Goal: Task Accomplishment & Management: Use online tool/utility

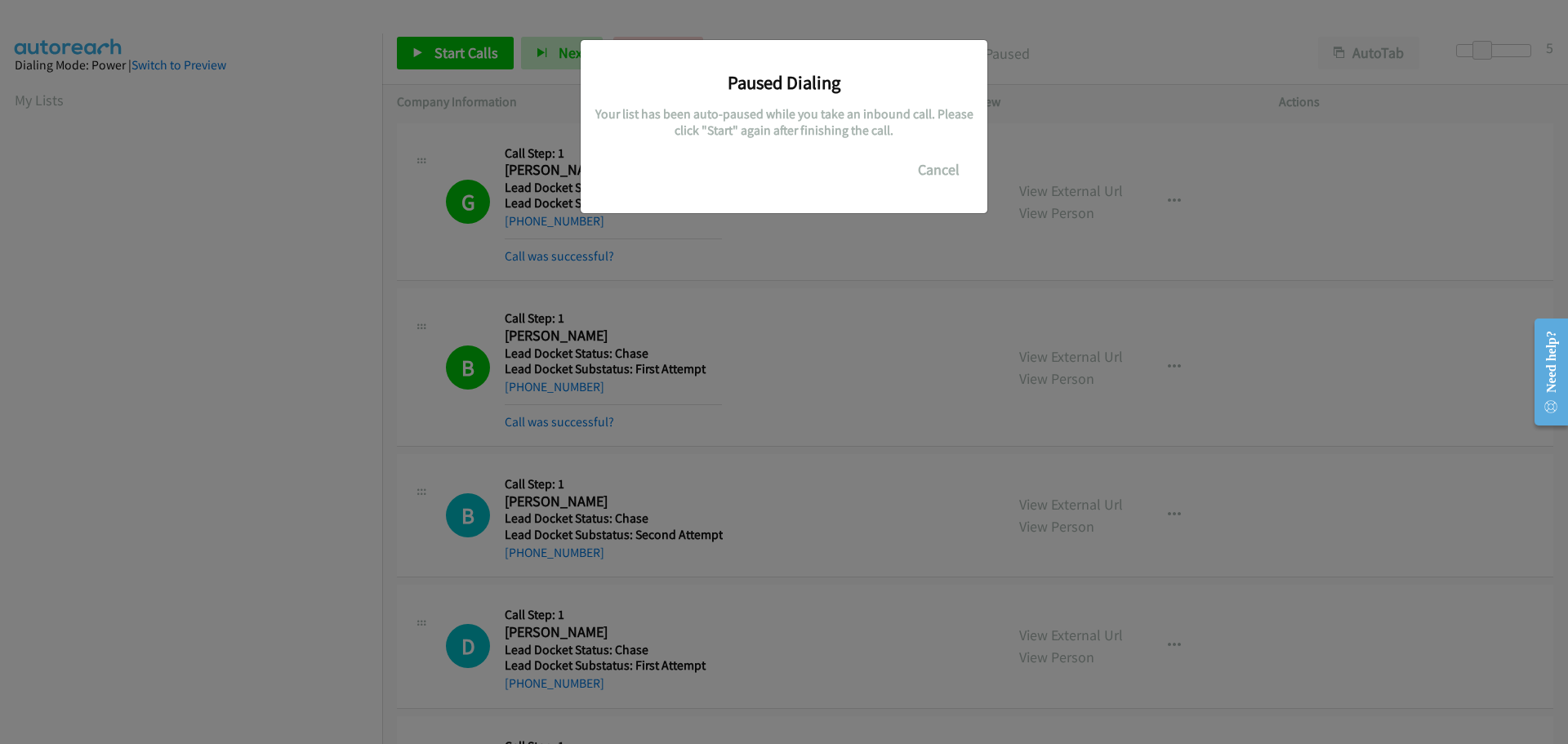
scroll to position [172, 0]
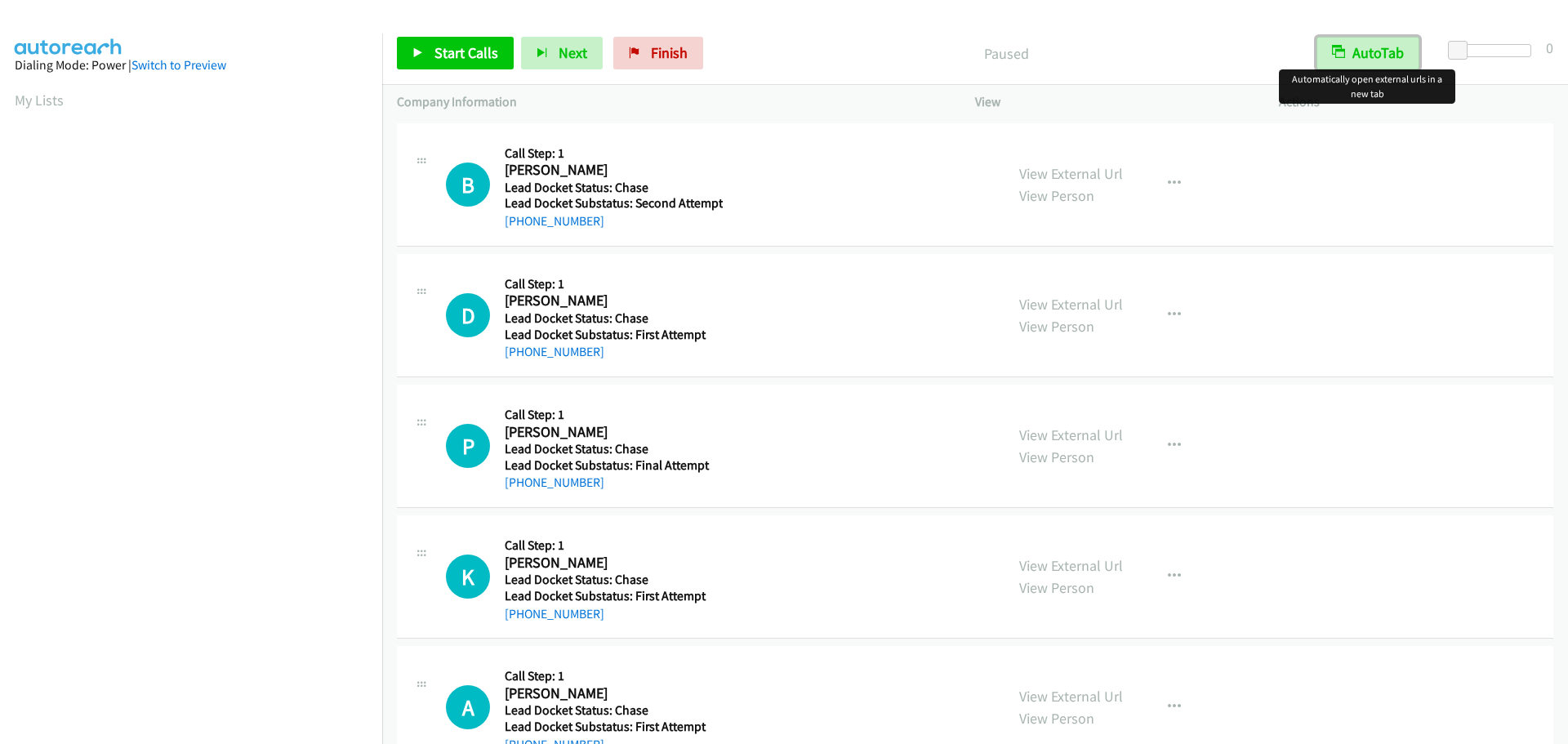
click at [1356, 48] on button "AutoTab" at bounding box center [1368, 53] width 103 height 32
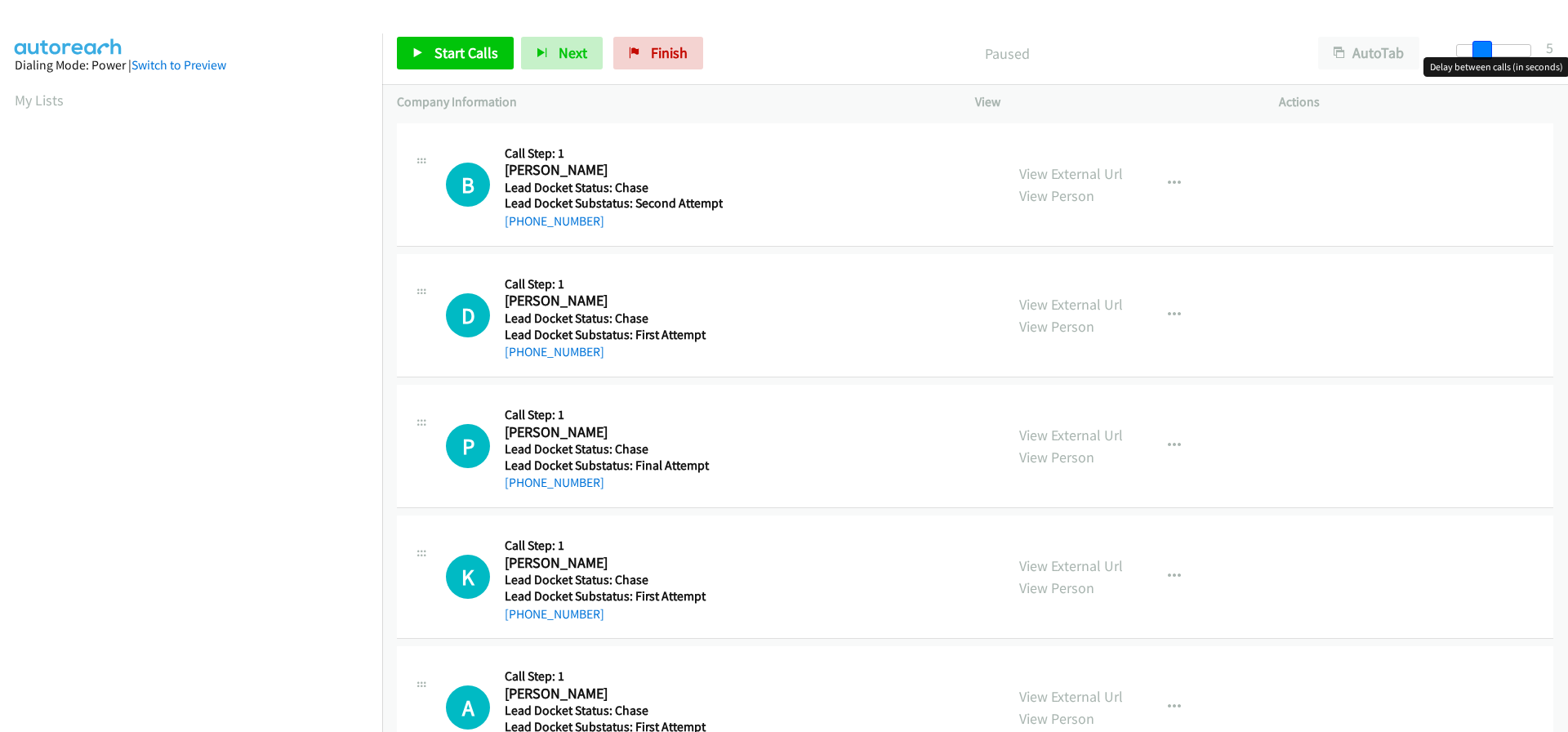
drag, startPoint x: 1452, startPoint y: 49, endPoint x: 1473, endPoint y: 49, distance: 21.0
click at [1473, 49] on span at bounding box center [1482, 50] width 20 height 20
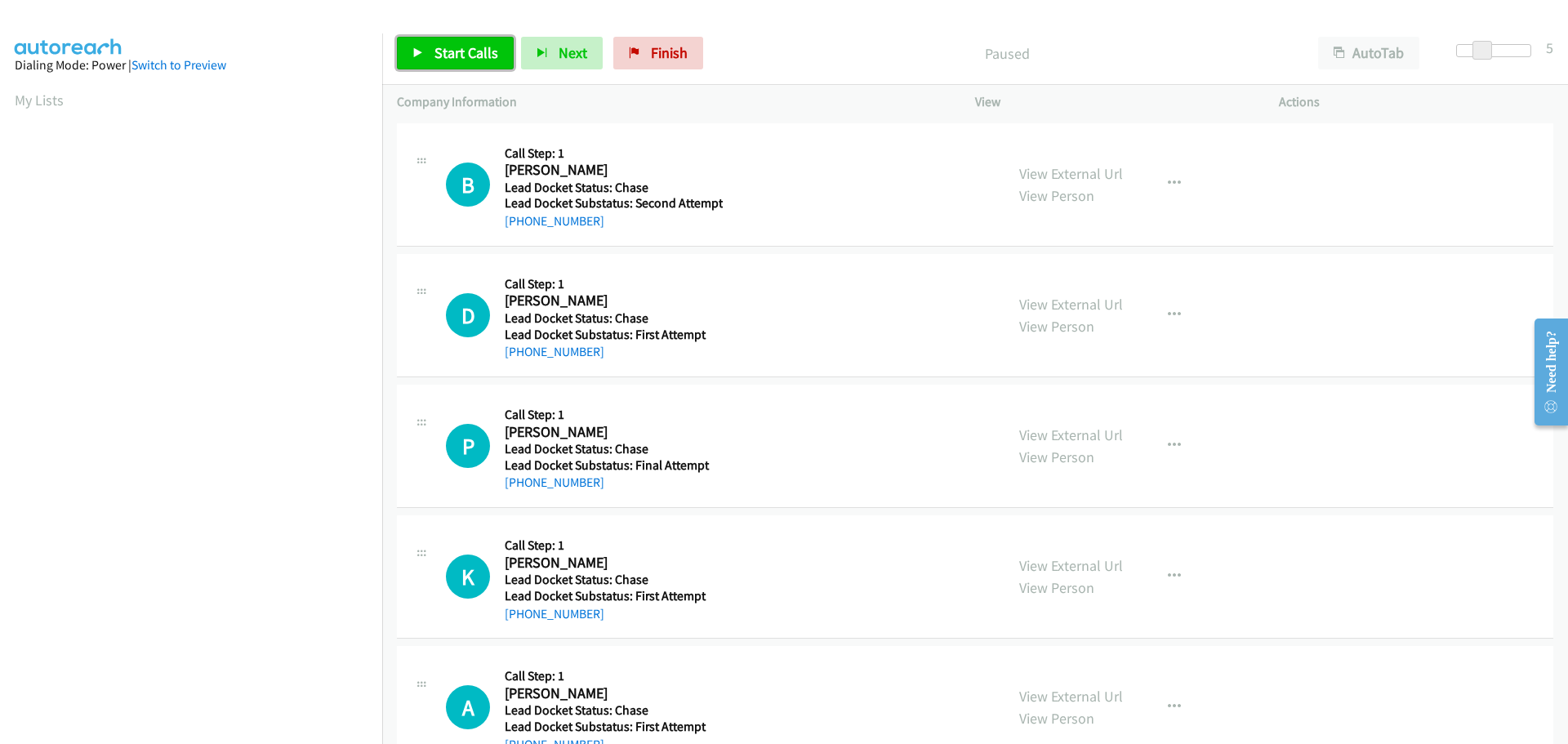
click at [493, 52] on span "Start Calls" at bounding box center [466, 53] width 64 height 19
drag, startPoint x: 608, startPoint y: 217, endPoint x: 519, endPoint y: 216, distance: 89.0
click at [519, 216] on div "+1 972-533-1358" at bounding box center [614, 221] width 218 height 20
copy link "972-533-1358"
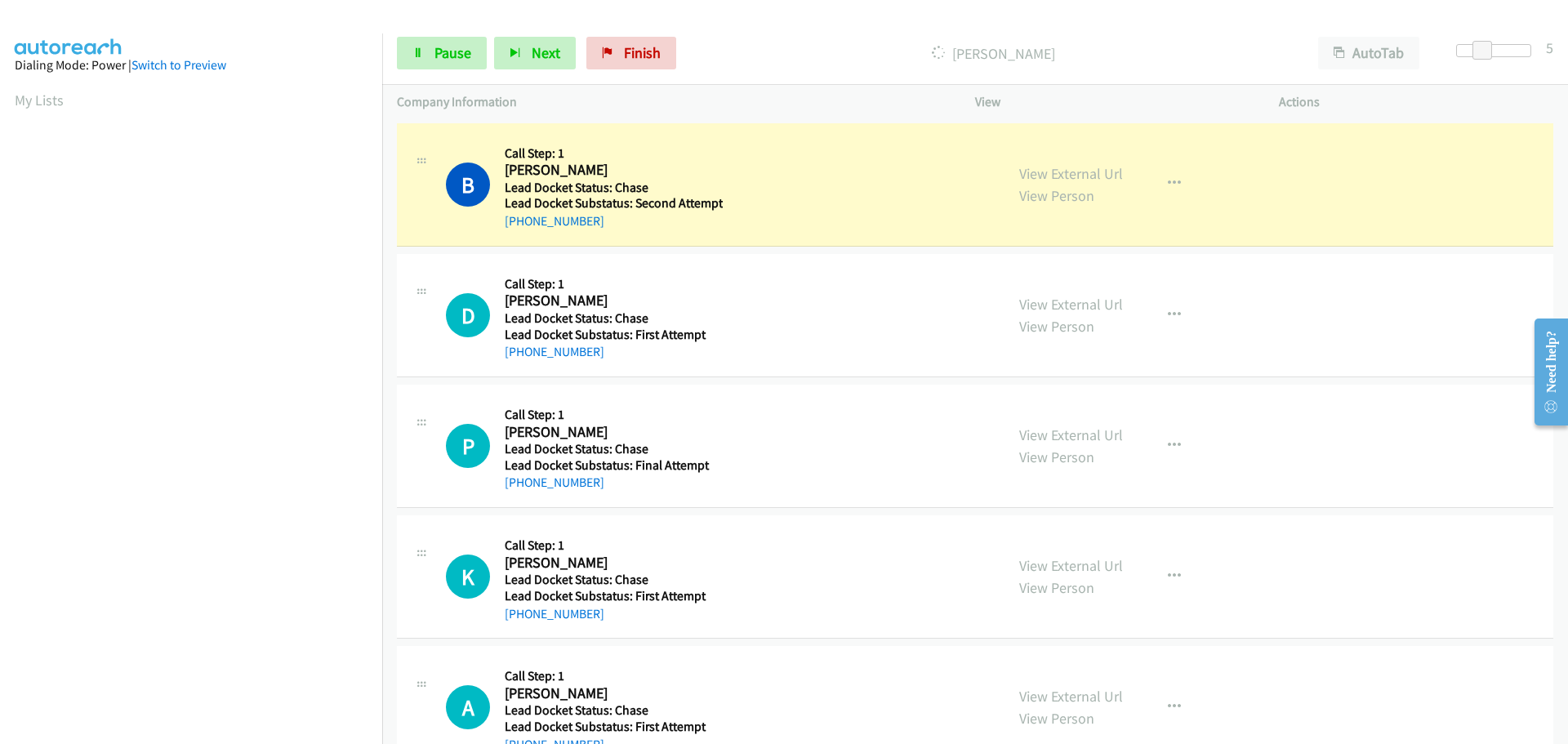
scroll to position [172, 0]
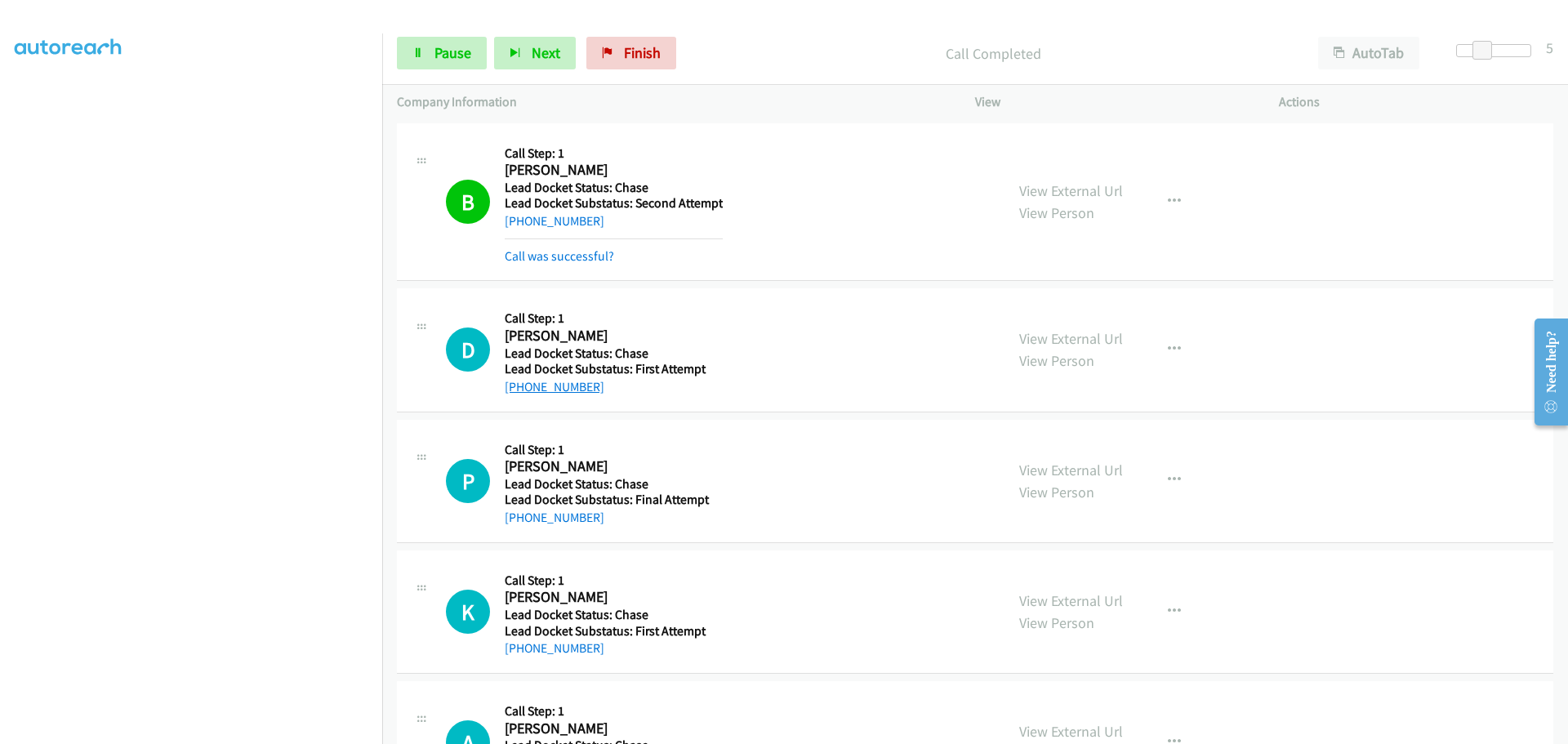
drag, startPoint x: 610, startPoint y: 353, endPoint x: 518, endPoint y: 380, distance: 95.9
click at [518, 380] on div "+1 330-460-9796" at bounding box center [613, 387] width 217 height 20
copy link "330-460-9796"
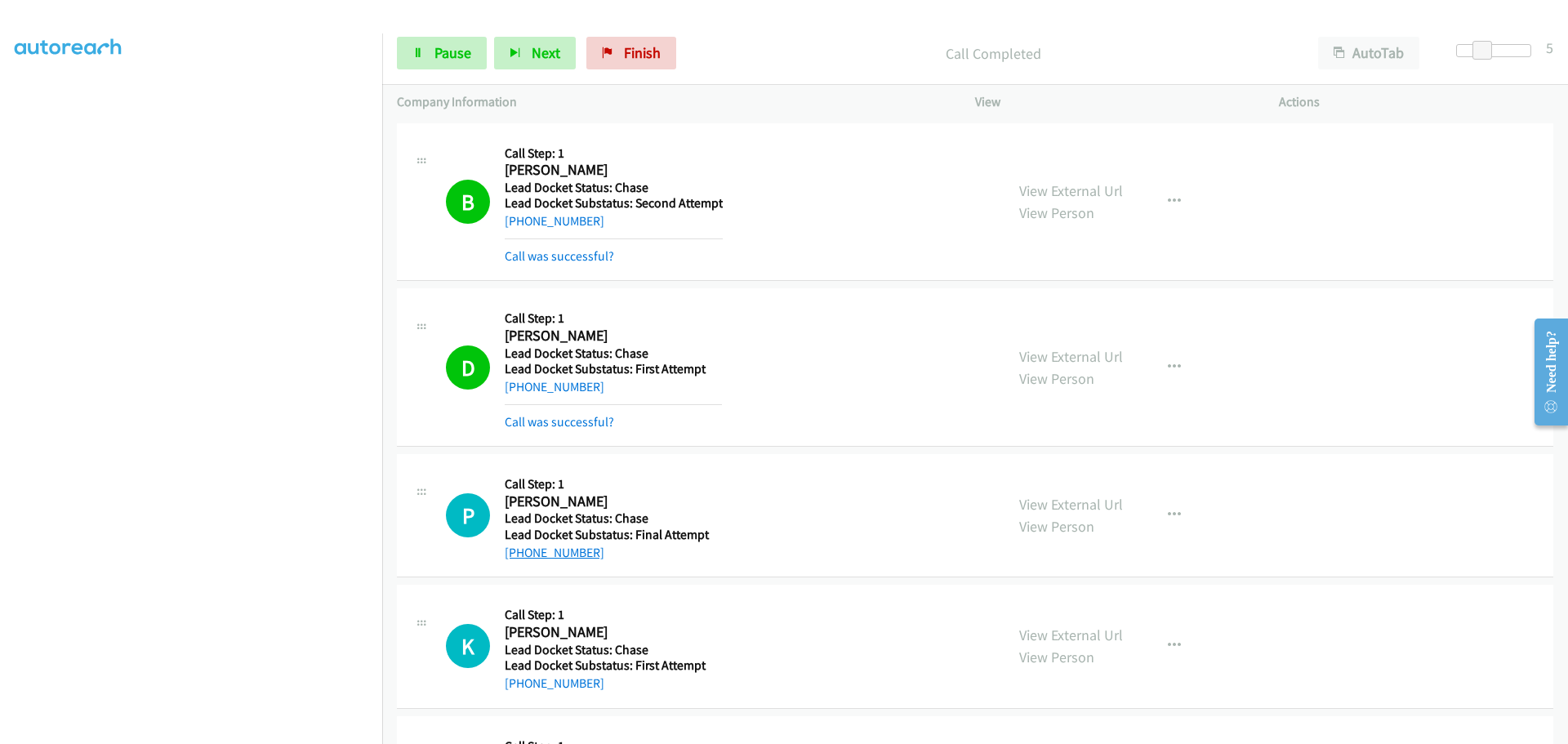
drag, startPoint x: 600, startPoint y: 552, endPoint x: 522, endPoint y: 557, distance: 78.2
click at [522, 557] on div "+1 864-275-9545" at bounding box center [613, 552] width 217 height 20
copy link "864-275-9545"
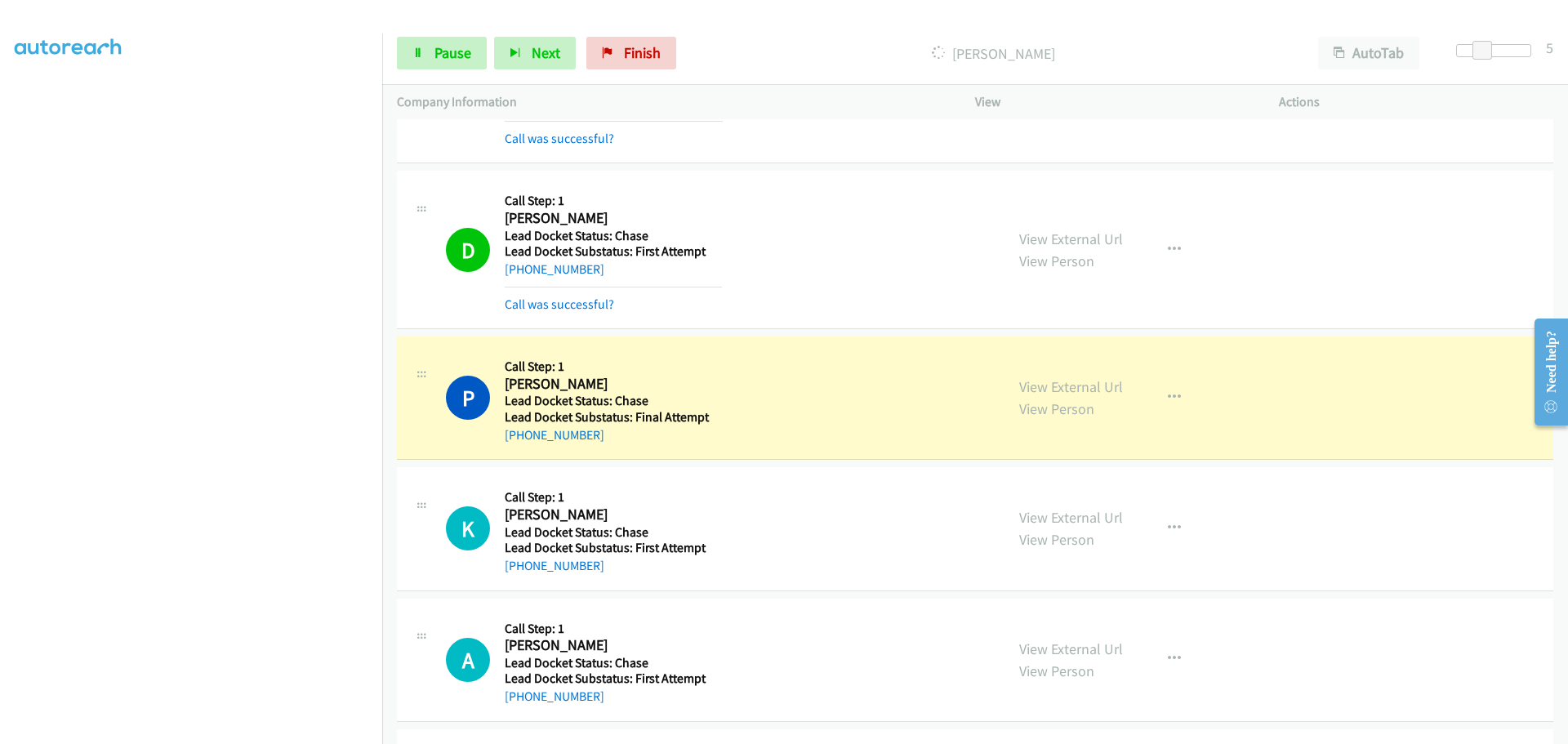
scroll to position [245, 0]
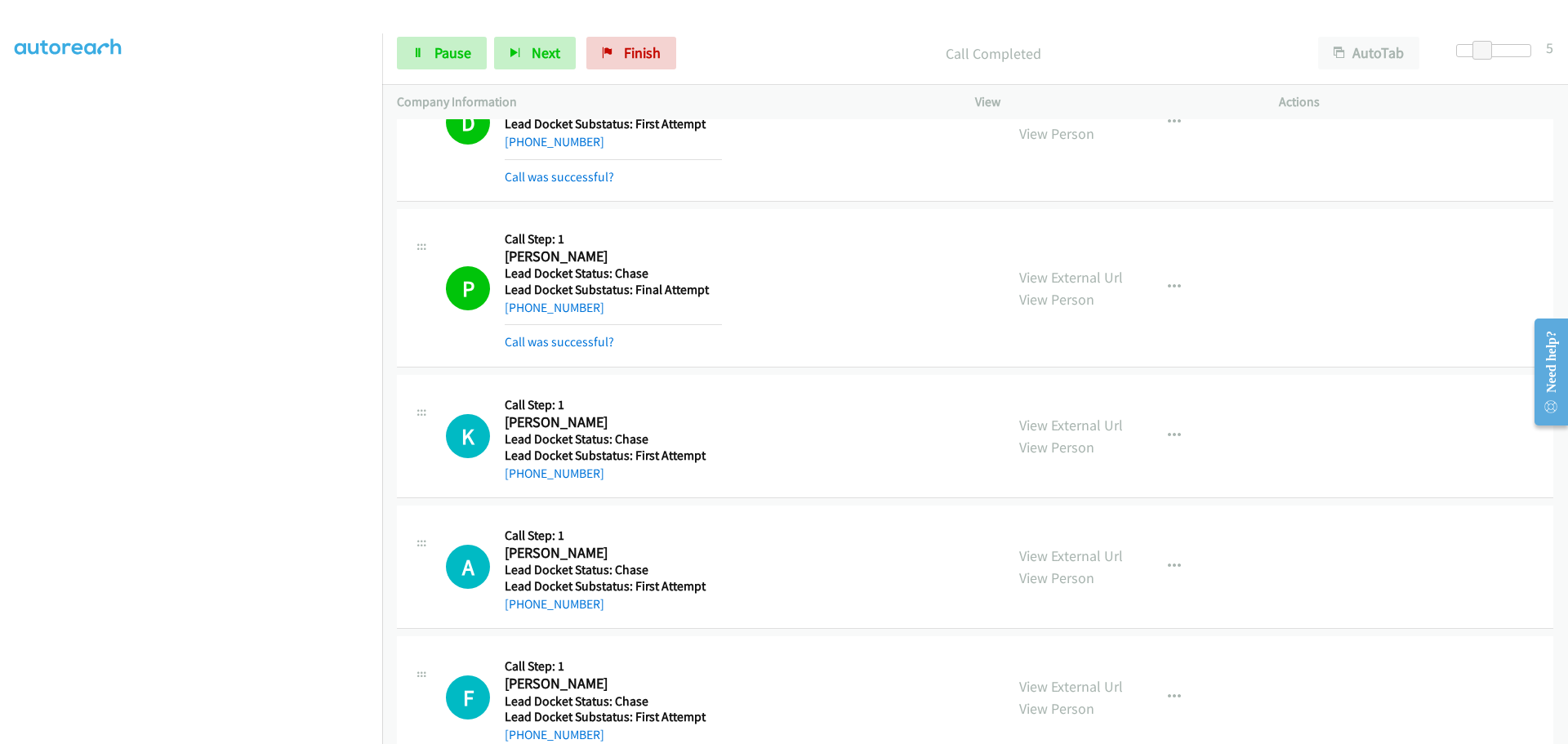
click at [604, 441] on h5 "Lead Docket Status: Chase" at bounding box center [613, 439] width 217 height 16
drag, startPoint x: 608, startPoint y: 471, endPoint x: 518, endPoint y: 482, distance: 90.7
click at [518, 482] on div "+1 719-644-5683" at bounding box center [613, 473] width 217 height 20
copy link "719-644-5683"
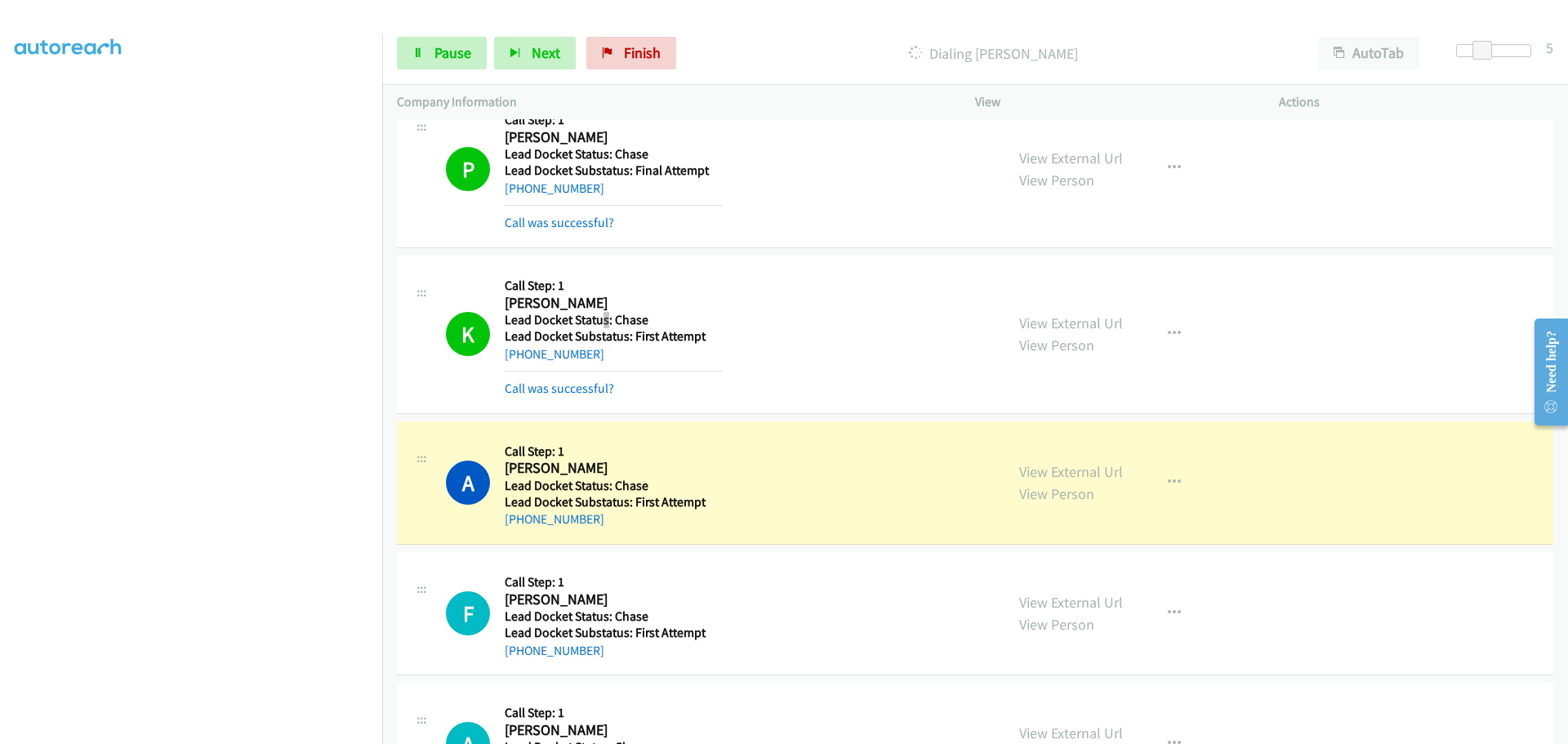
scroll to position [490, 0]
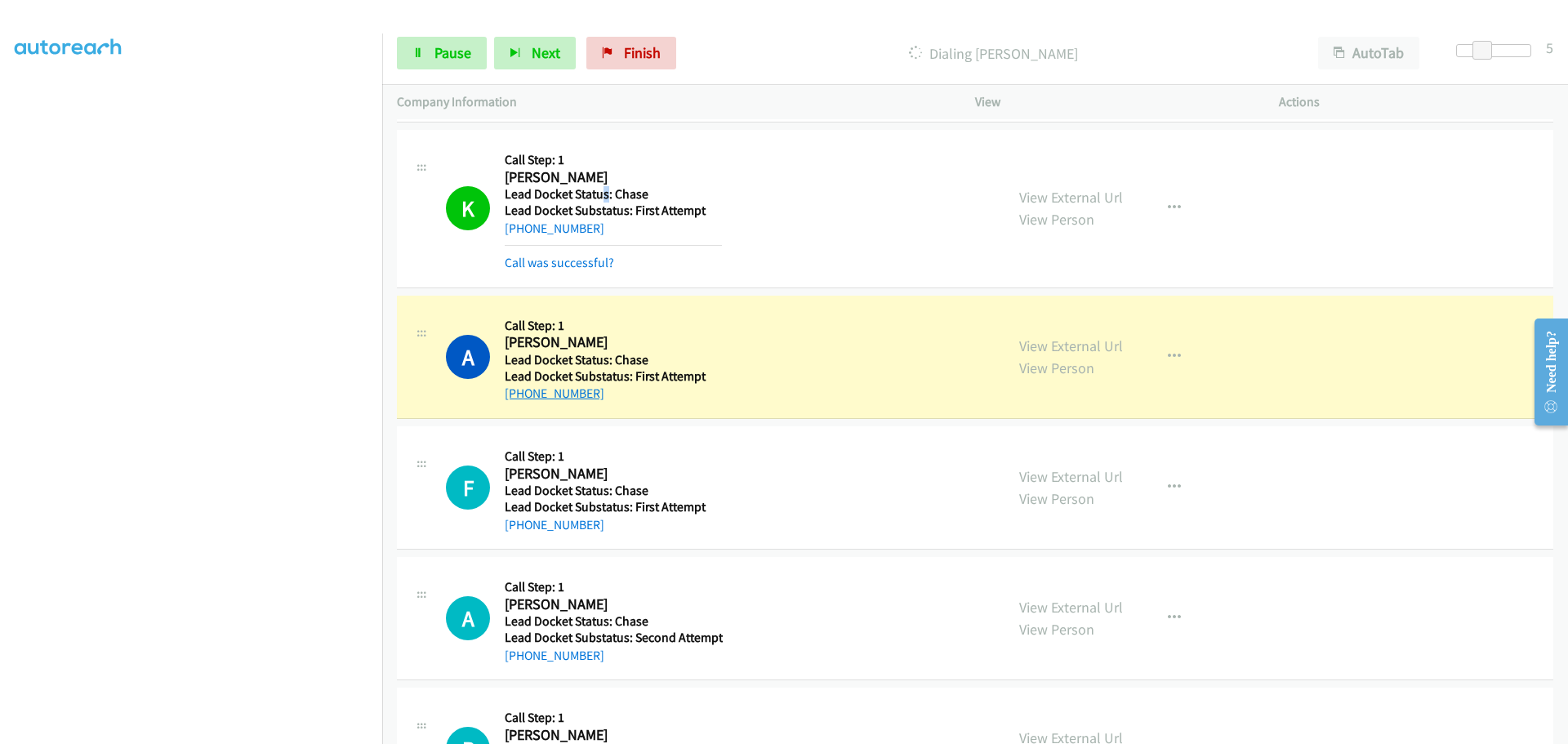
drag, startPoint x: 600, startPoint y: 395, endPoint x: 523, endPoint y: 399, distance: 77.1
click at [523, 399] on div "+1 714-757-0170" at bounding box center [613, 393] width 217 height 20
copy link "714-757-0170"
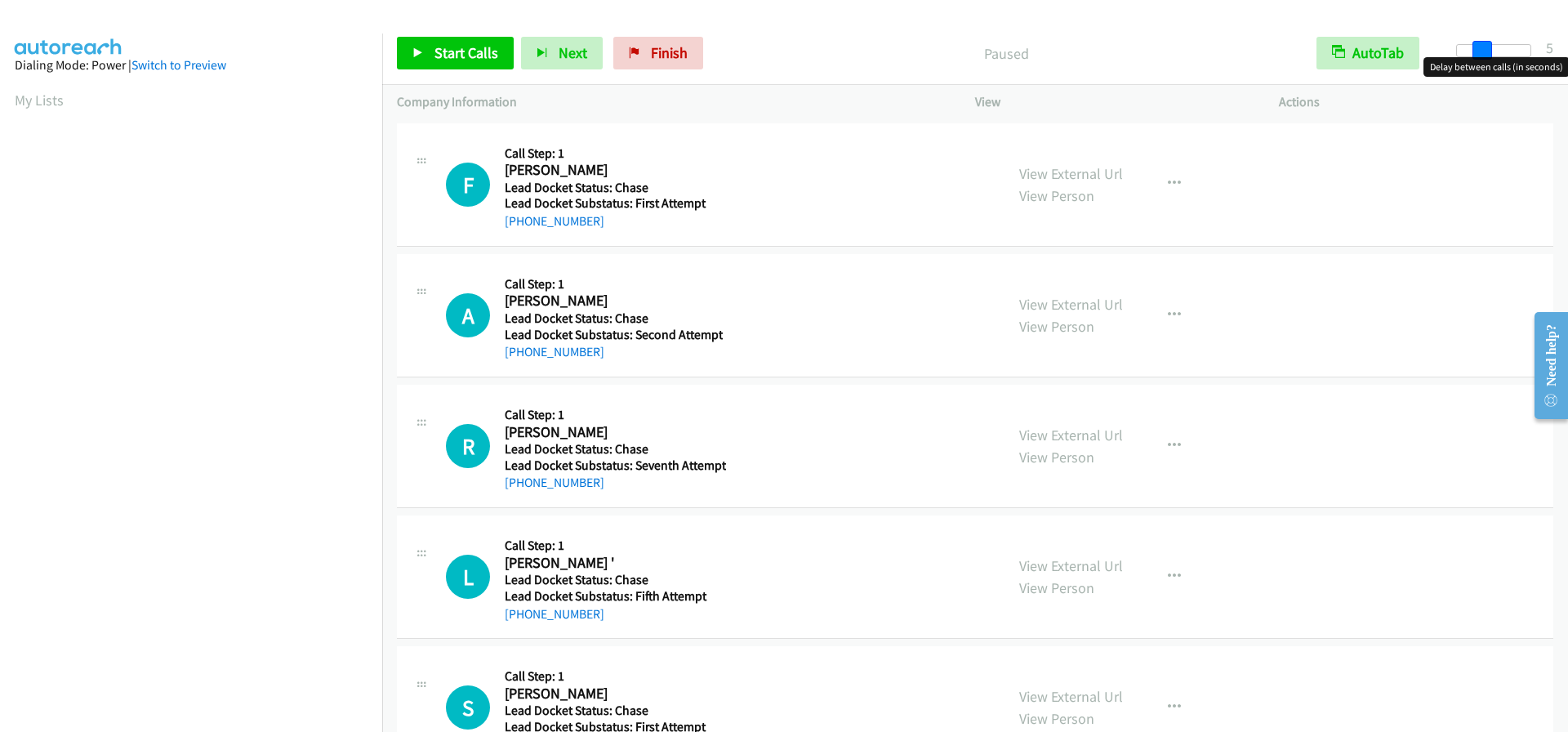
drag, startPoint x: 1459, startPoint y: 48, endPoint x: 1481, endPoint y: 52, distance: 22.4
click at [1481, 52] on span at bounding box center [1482, 50] width 20 height 20
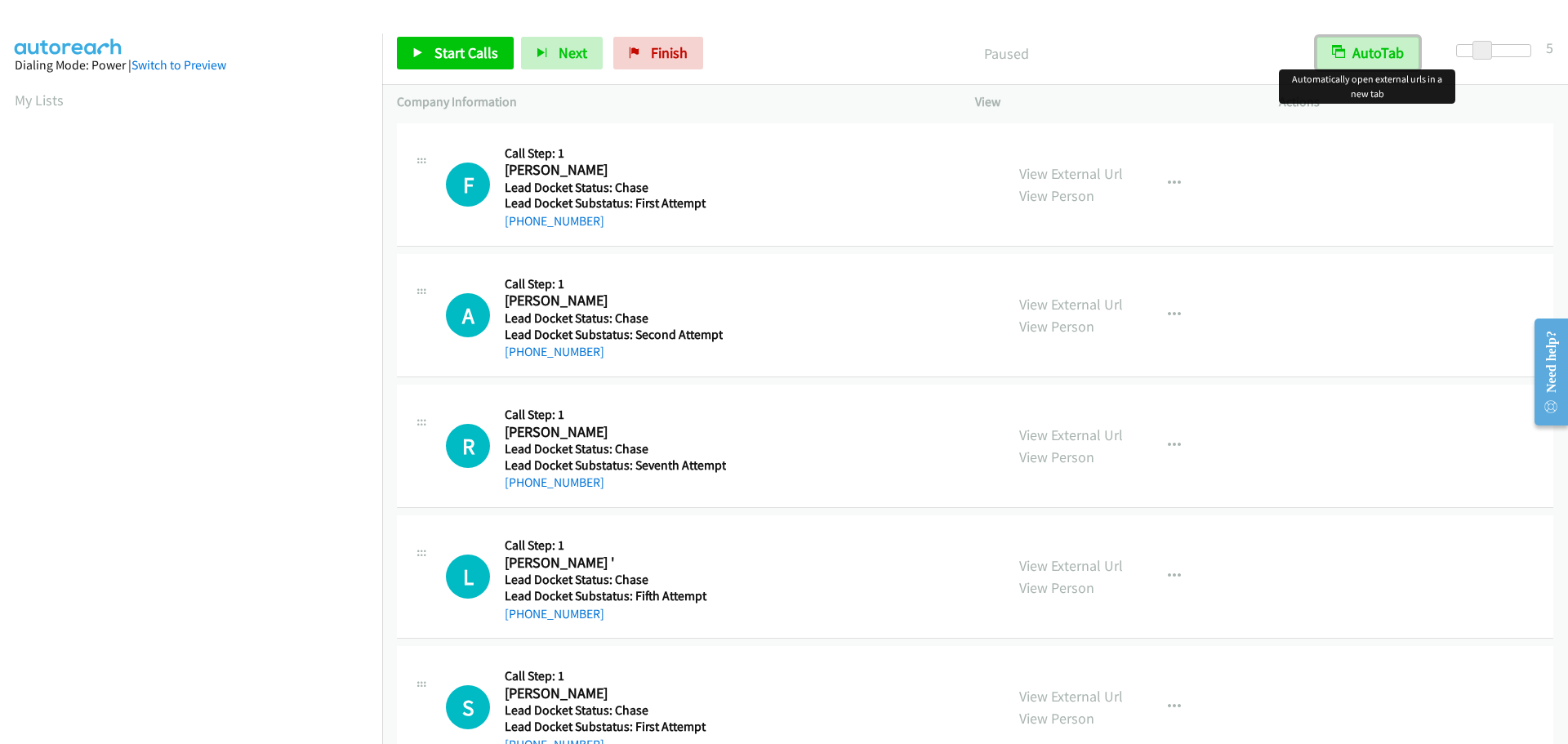
click at [1379, 50] on button "AutoTab" at bounding box center [1368, 53] width 103 height 32
click at [472, 49] on span "Start Calls" at bounding box center [466, 53] width 64 height 19
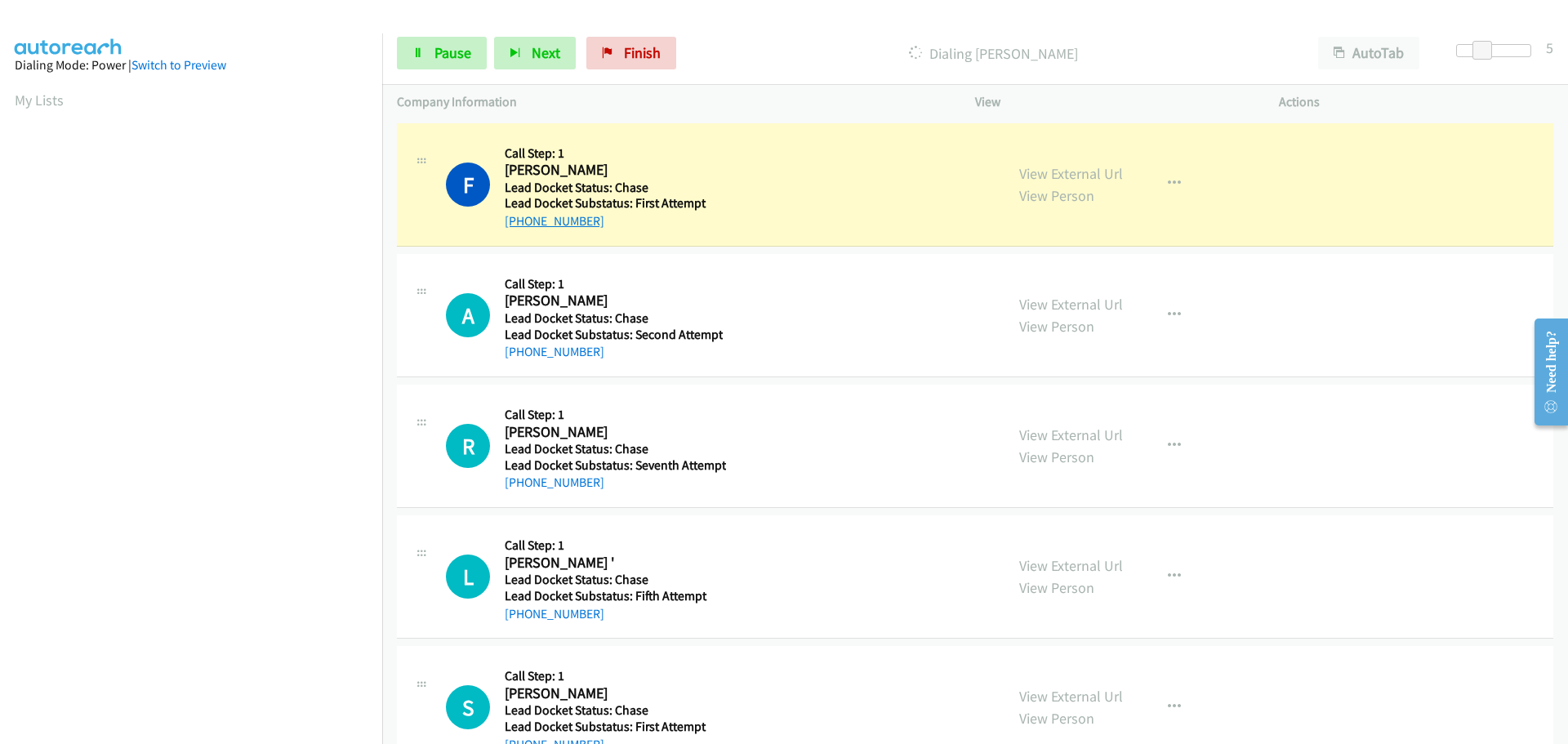
drag, startPoint x: 611, startPoint y: 233, endPoint x: 522, endPoint y: 219, distance: 90.1
click at [522, 219] on div "F Callback Scheduled Call Step: 1 [PERSON_NAME] America/[GEOGRAPHIC_DATA] Lead …" at bounding box center [975, 185] width 1156 height 124
copy link "[PHONE_NUMBER]"
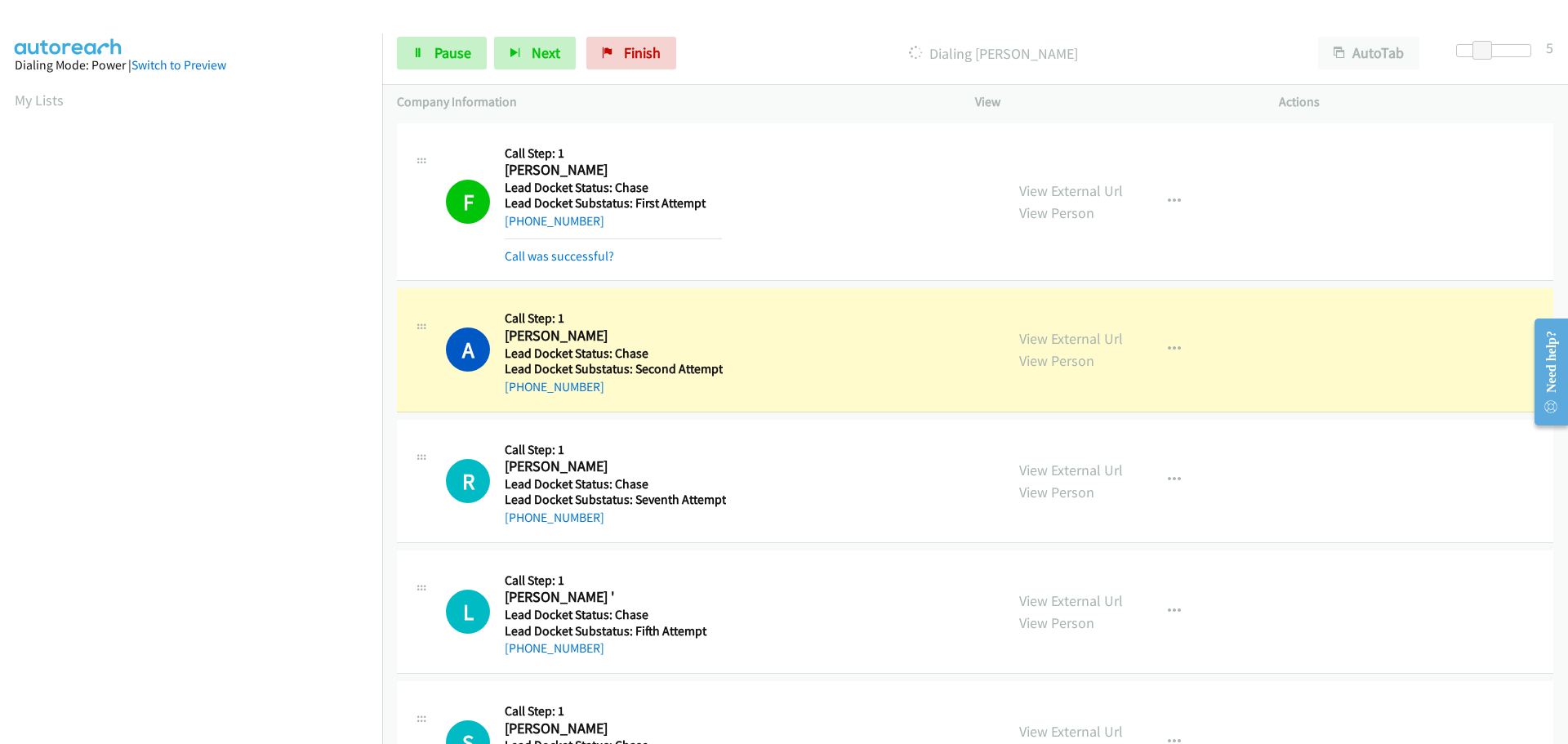
scroll to position [172, 0]
drag, startPoint x: 611, startPoint y: 388, endPoint x: 519, endPoint y: 387, distance: 92.0
click at [519, 387] on div "[PHONE_NUMBER]" at bounding box center [614, 387] width 218 height 20
copy link "[PHONE_NUMBER]"
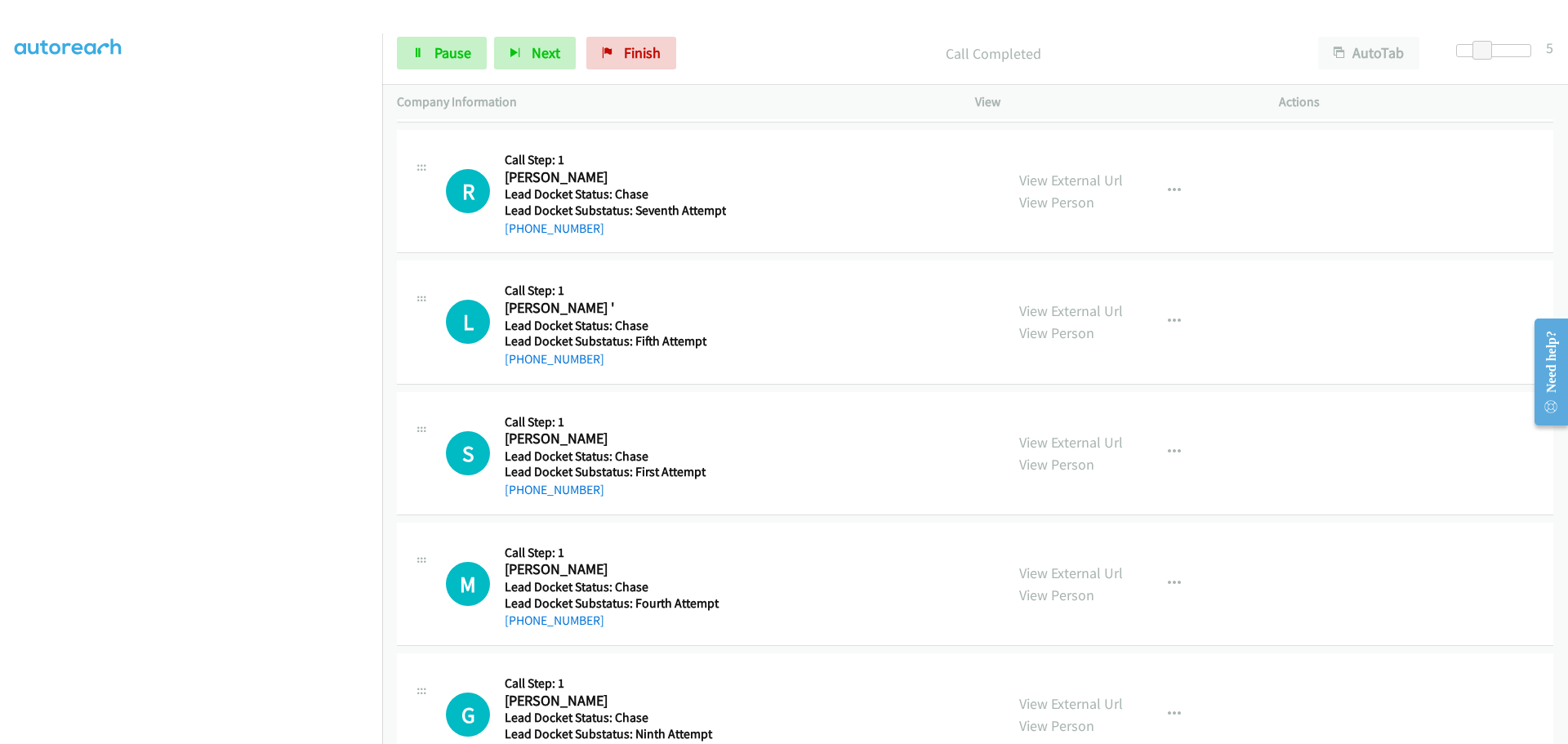
scroll to position [326, 0]
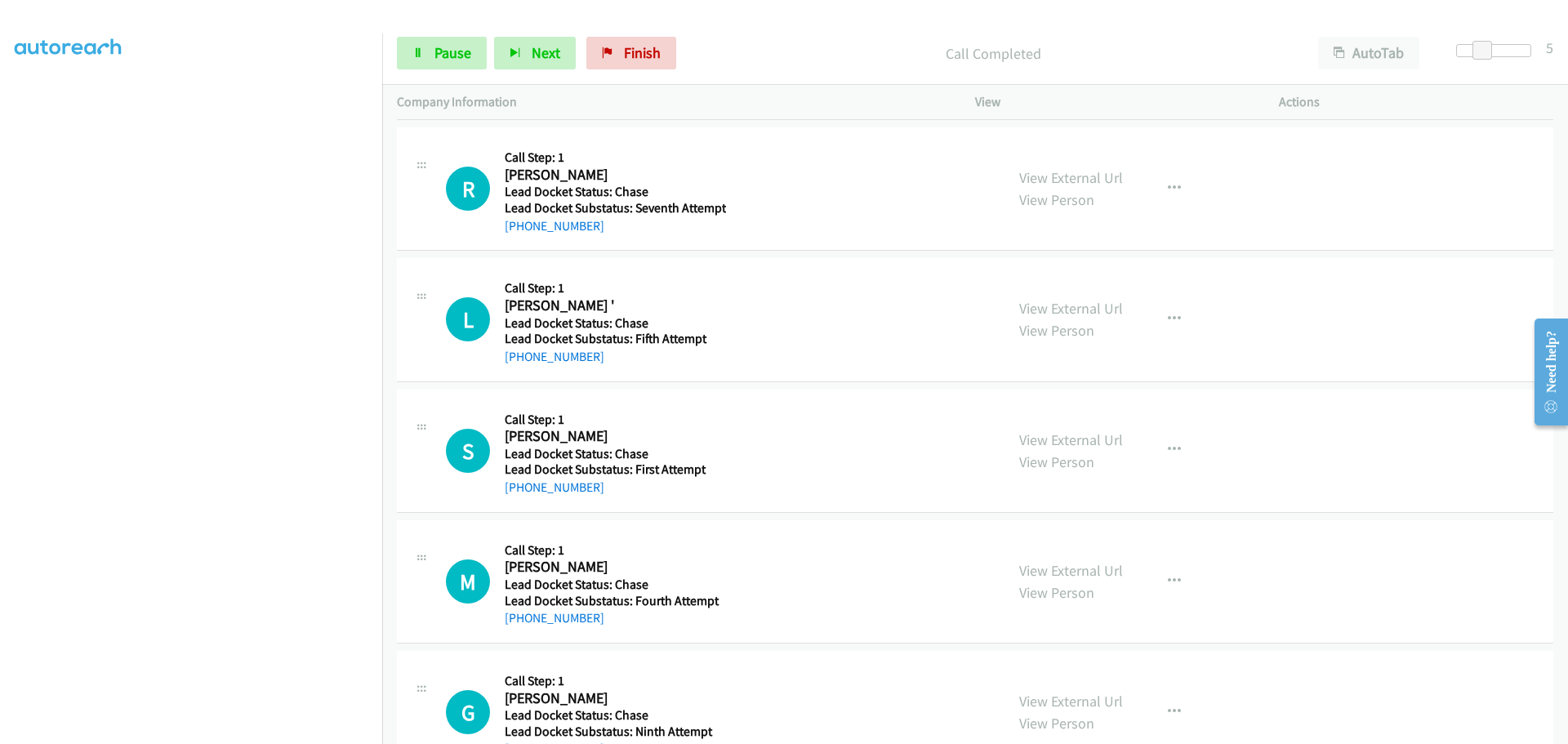
drag, startPoint x: 602, startPoint y: 230, endPoint x: 521, endPoint y: 236, distance: 81.2
click at [521, 236] on div "R Callback Scheduled Call Step: 1 [PERSON_NAME] America/New_York Lead Docket St…" at bounding box center [975, 188] width 1156 height 124
copy link "[PHONE_NUMBER]"
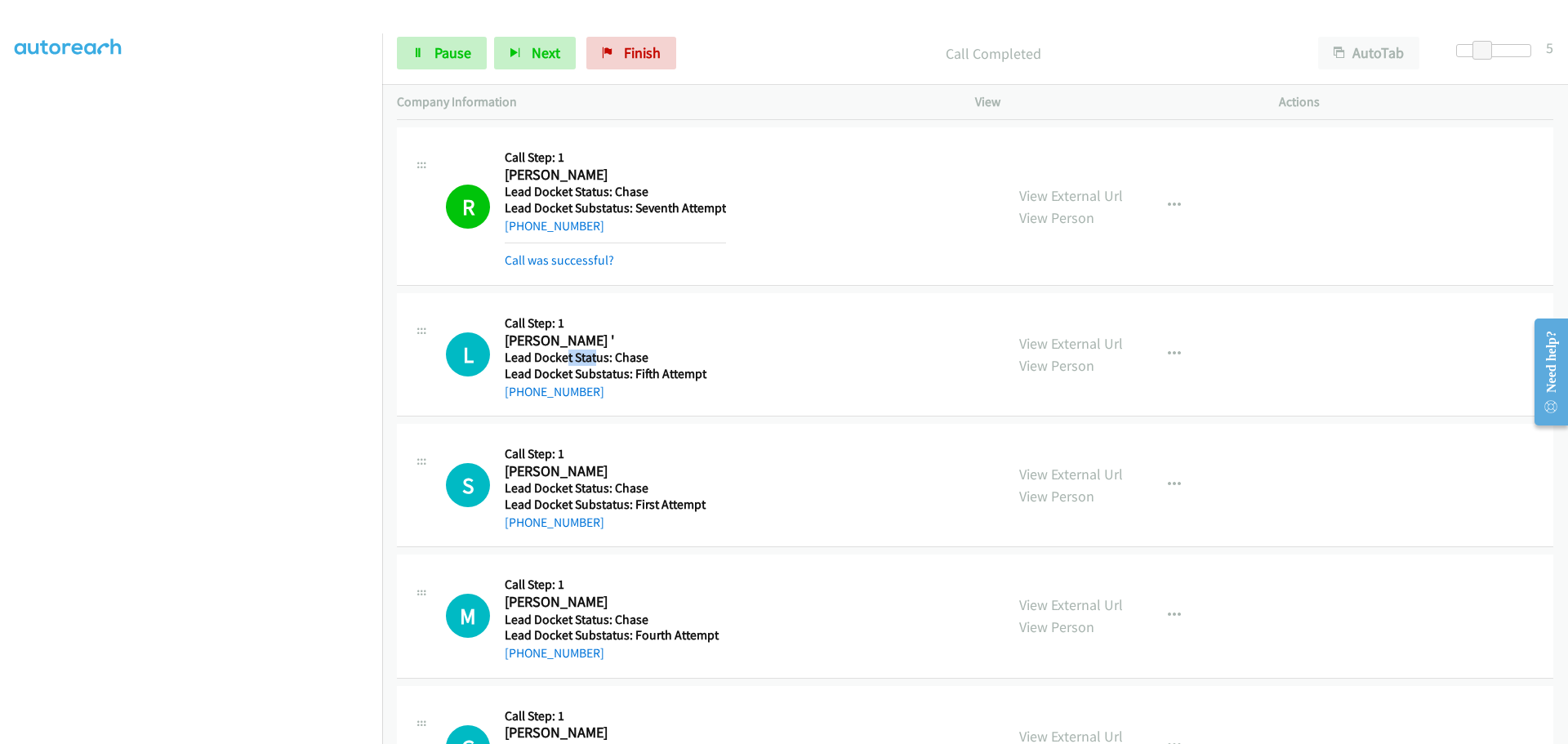
drag, startPoint x: 595, startPoint y: 360, endPoint x: 566, endPoint y: 358, distance: 29.1
click at [566, 357] on h5 "Lead Docket Status: Chase" at bounding box center [613, 357] width 217 height 16
drag, startPoint x: 604, startPoint y: 395, endPoint x: 515, endPoint y: 397, distance: 89.0
click at [515, 397] on div "[PHONE_NUMBER]" at bounding box center [613, 391] width 217 height 20
copy link "[PHONE_NUMBER]"
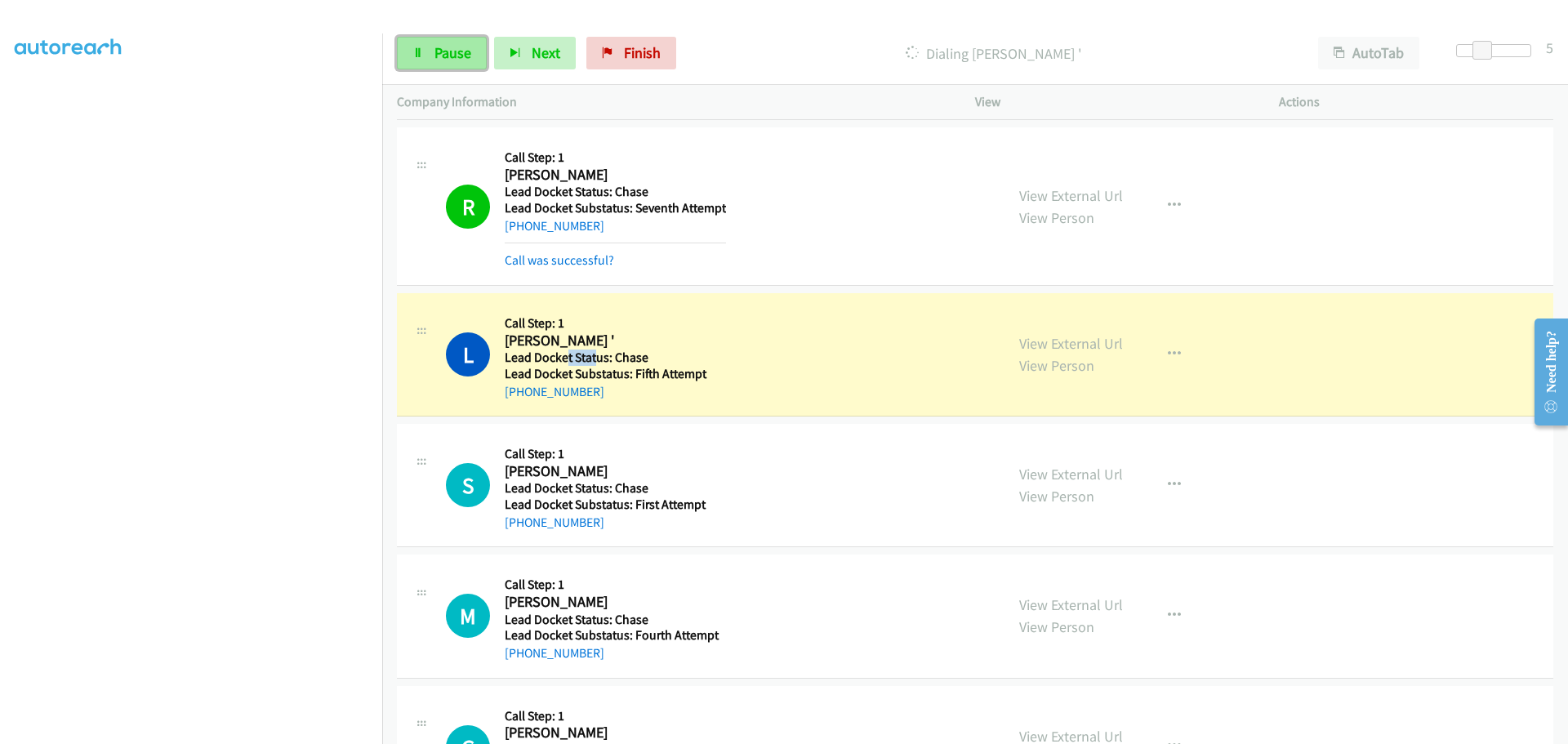
click at [456, 49] on span "Pause" at bounding box center [453, 53] width 37 height 19
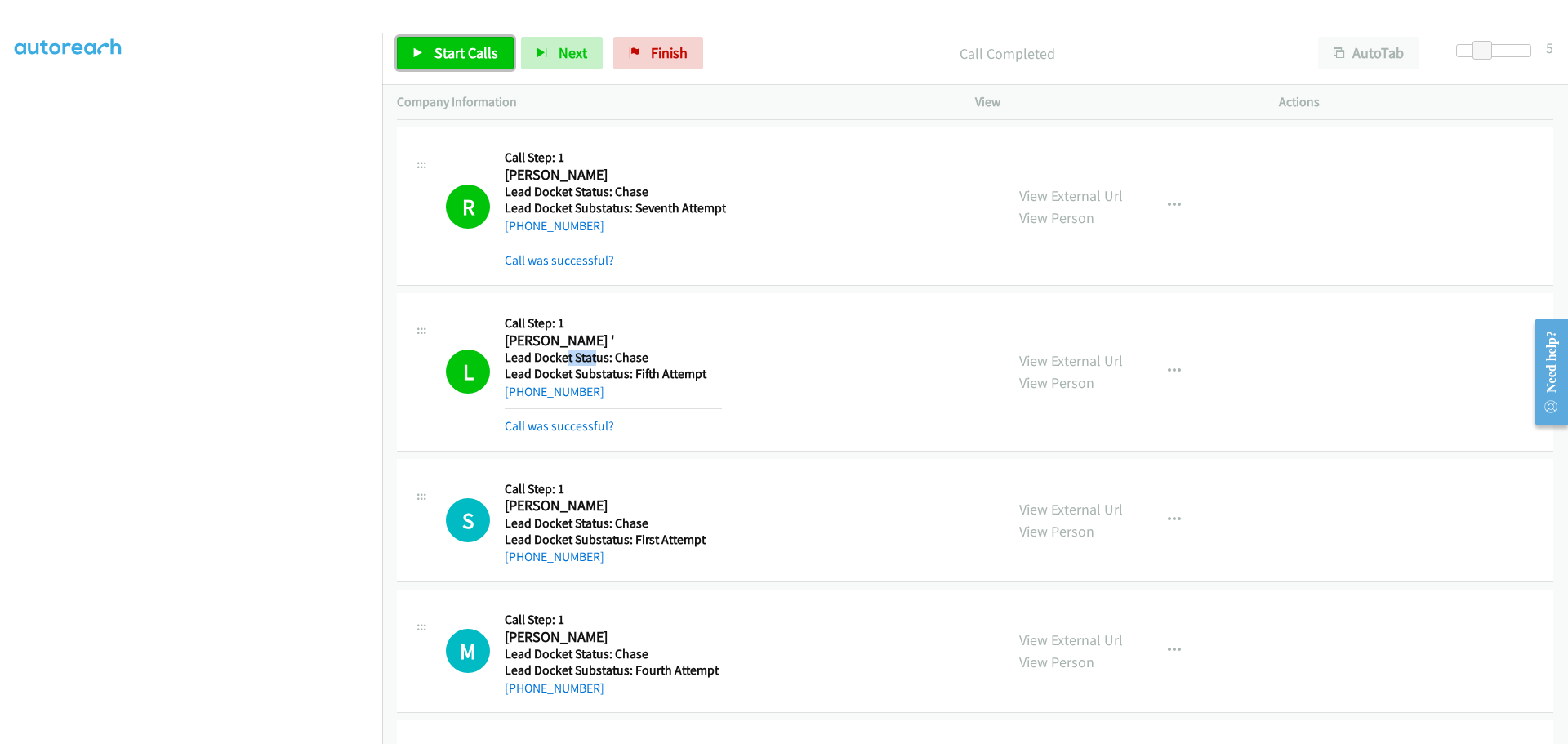
click at [474, 49] on span "Start Calls" at bounding box center [466, 53] width 64 height 19
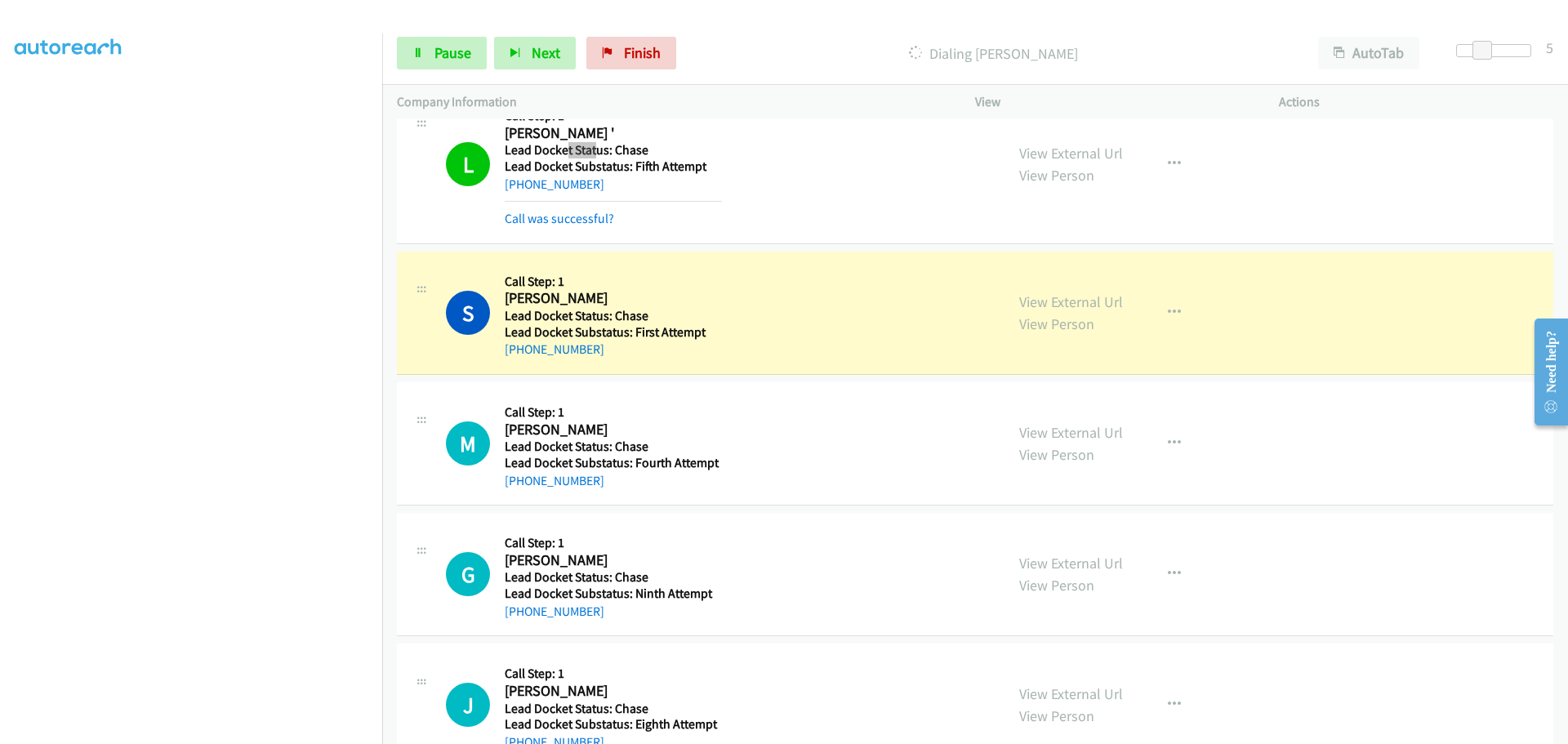
scroll to position [572, 0]
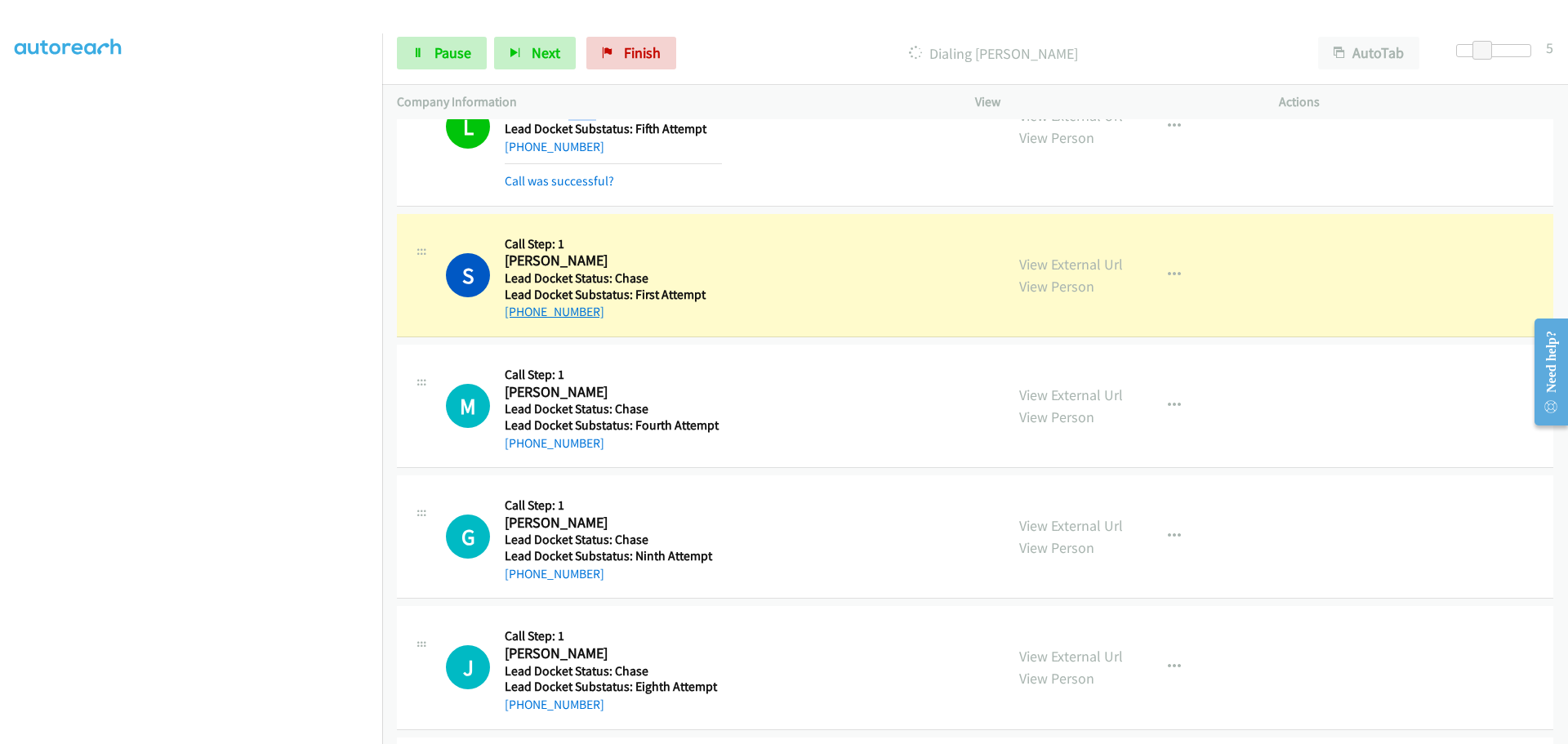
drag, startPoint x: 596, startPoint y: 307, endPoint x: 522, endPoint y: 320, distance: 75.1
click at [522, 320] on div "[PHONE_NUMBER]" at bounding box center [613, 311] width 217 height 20
copy link "[PHONE_NUMBER]"
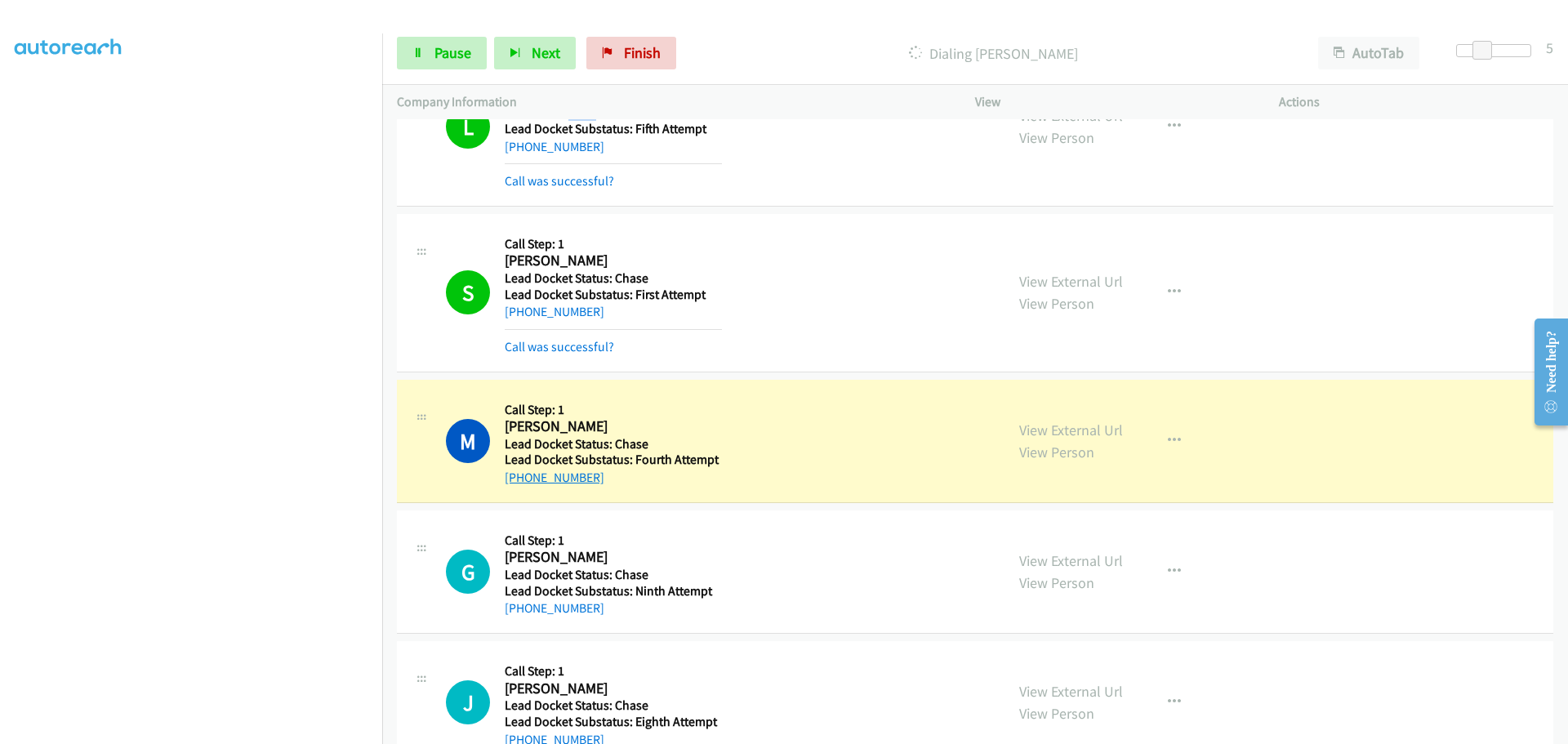
drag, startPoint x: 609, startPoint y: 484, endPoint x: 520, endPoint y: 476, distance: 89.4
click at [520, 476] on div "[PHONE_NUMBER]" at bounding box center [613, 477] width 217 height 20
copy link "[PHONE_NUMBER]"
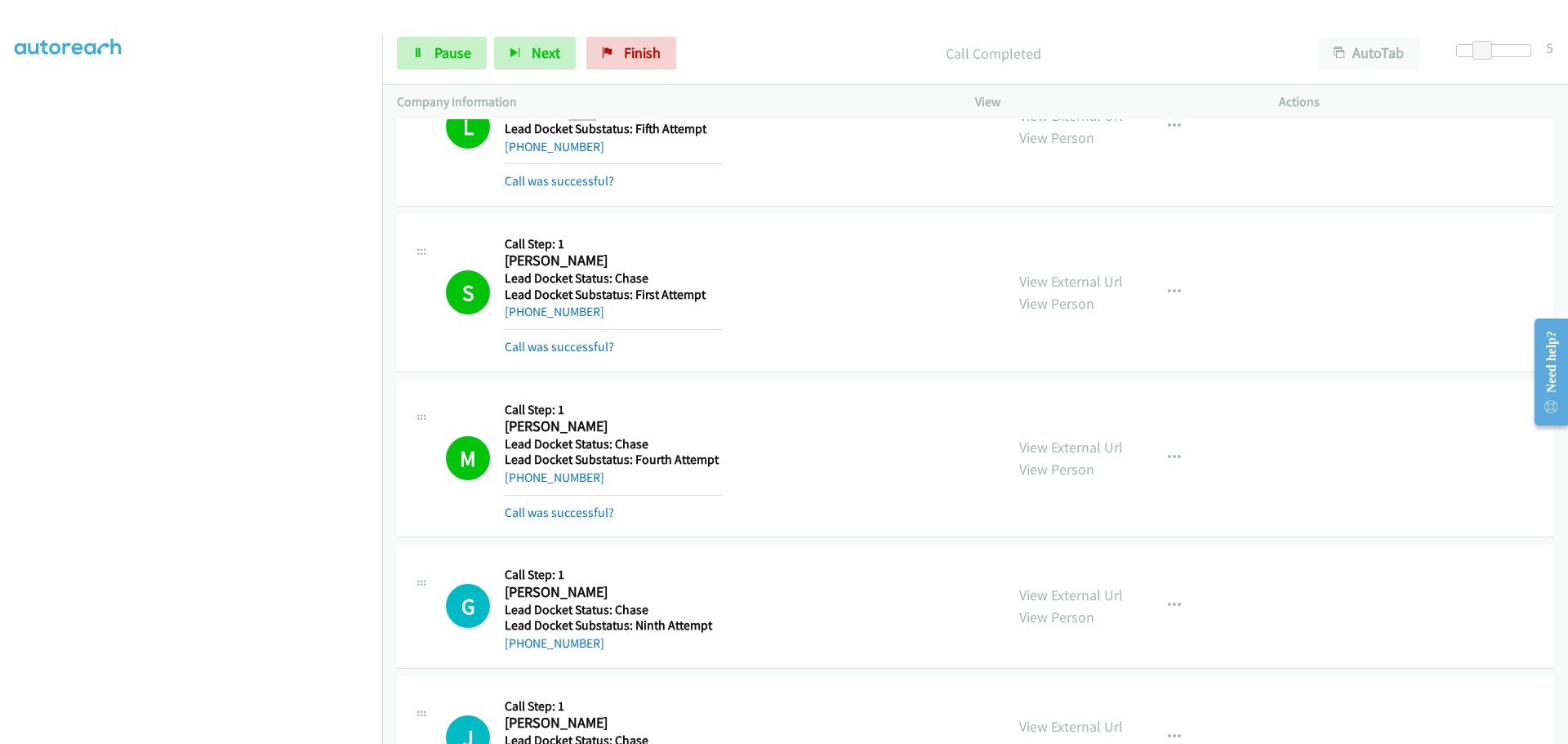
scroll to position [735, 0]
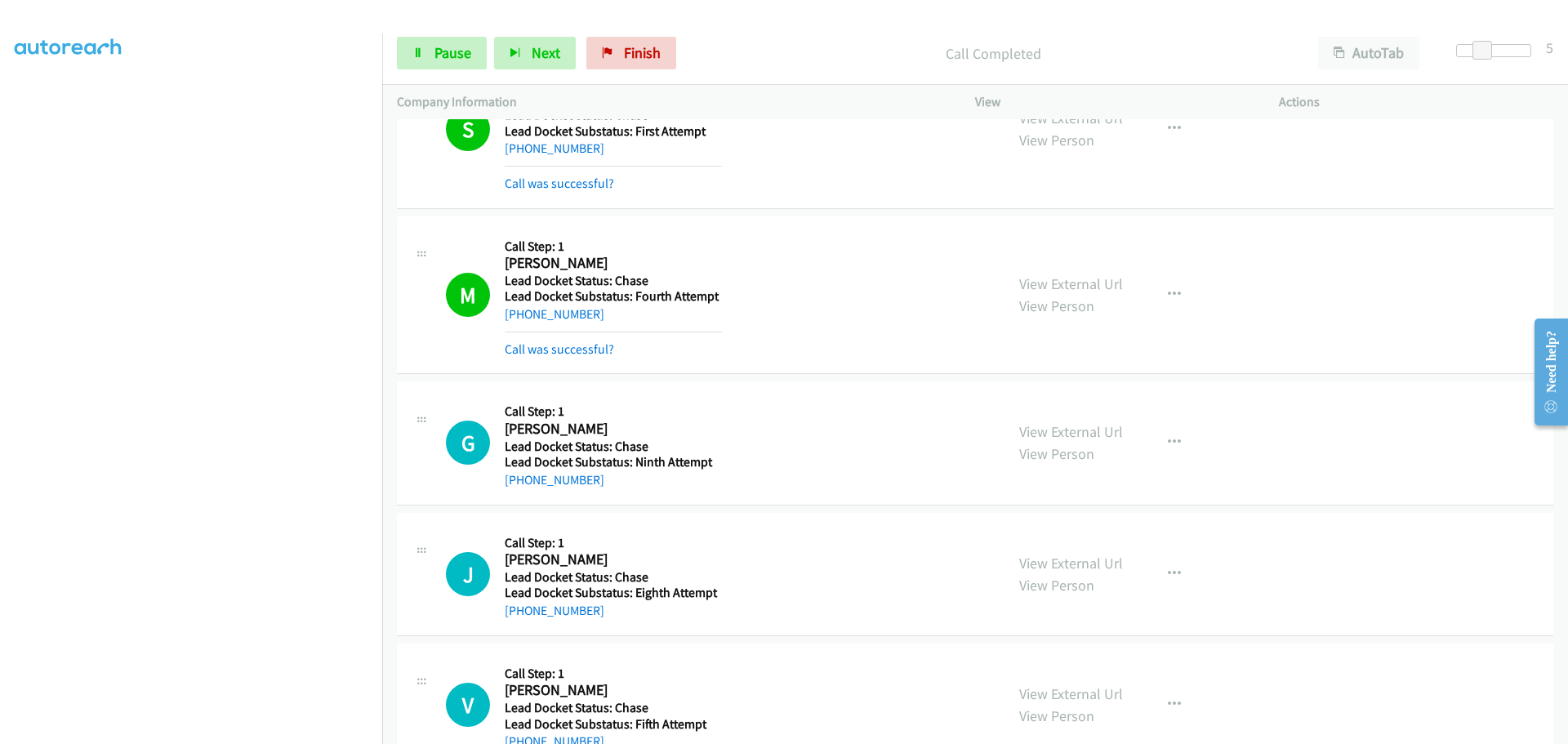
drag, startPoint x: 586, startPoint y: 481, endPoint x: 520, endPoint y: 488, distance: 66.4
click at [520, 488] on div "[PHONE_NUMBER]" at bounding box center [613, 480] width 217 height 20
copy link "[PHONE_NUMBER]"
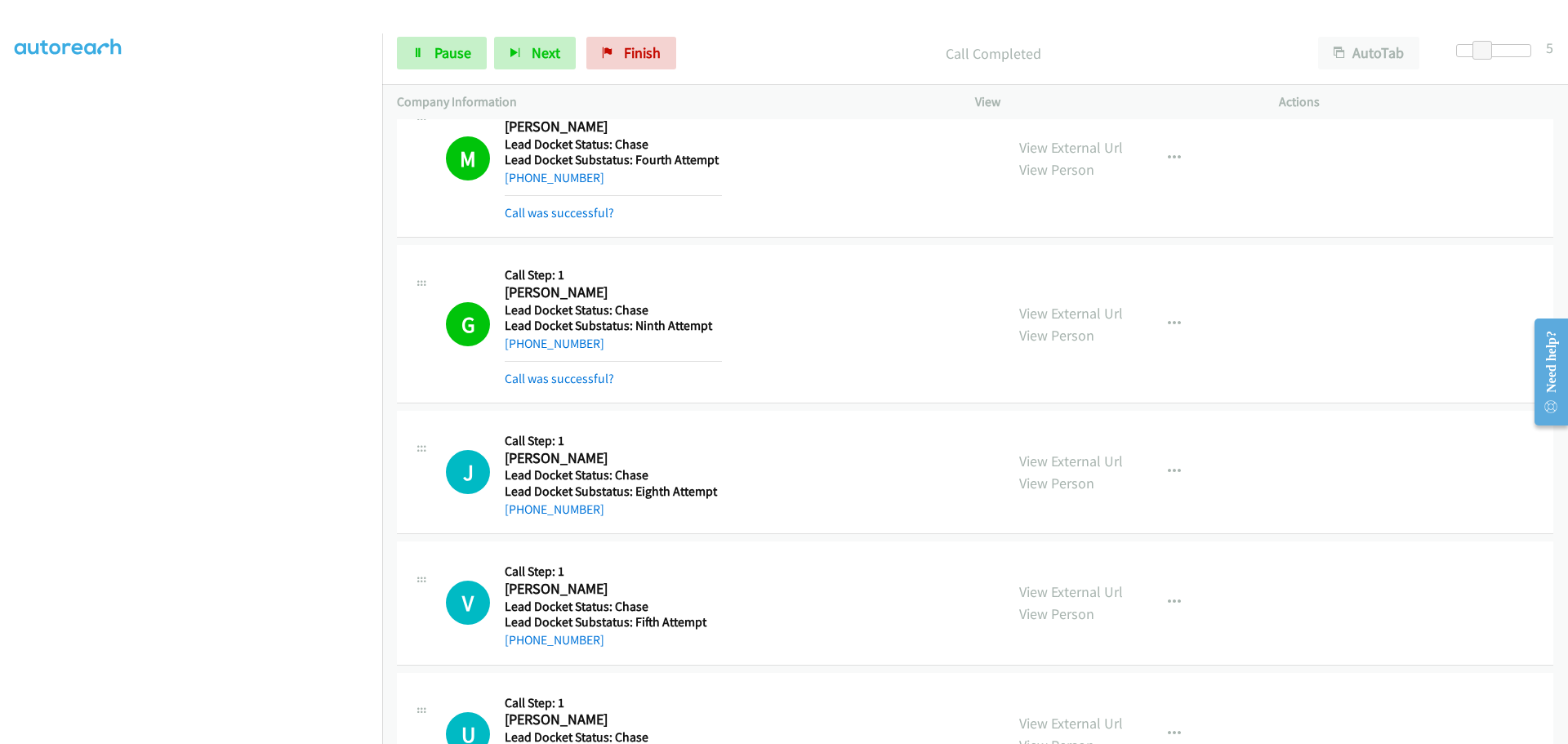
scroll to position [1061, 0]
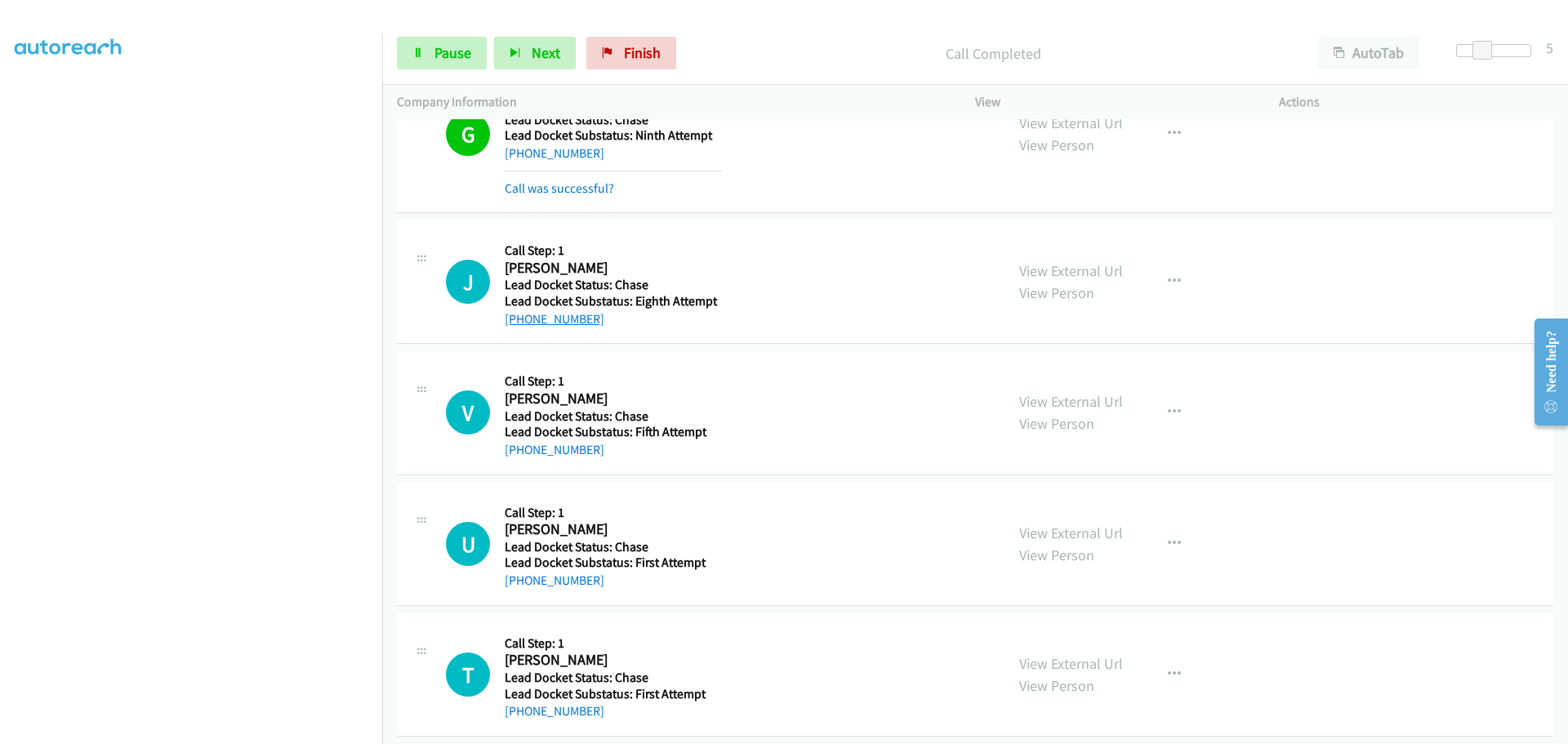
drag, startPoint x: 593, startPoint y: 314, endPoint x: 518, endPoint y: 314, distance: 75.0
click at [518, 314] on div "[PHONE_NUMBER]" at bounding box center [613, 319] width 217 height 20
copy link "[PHONE_NUMBER]"
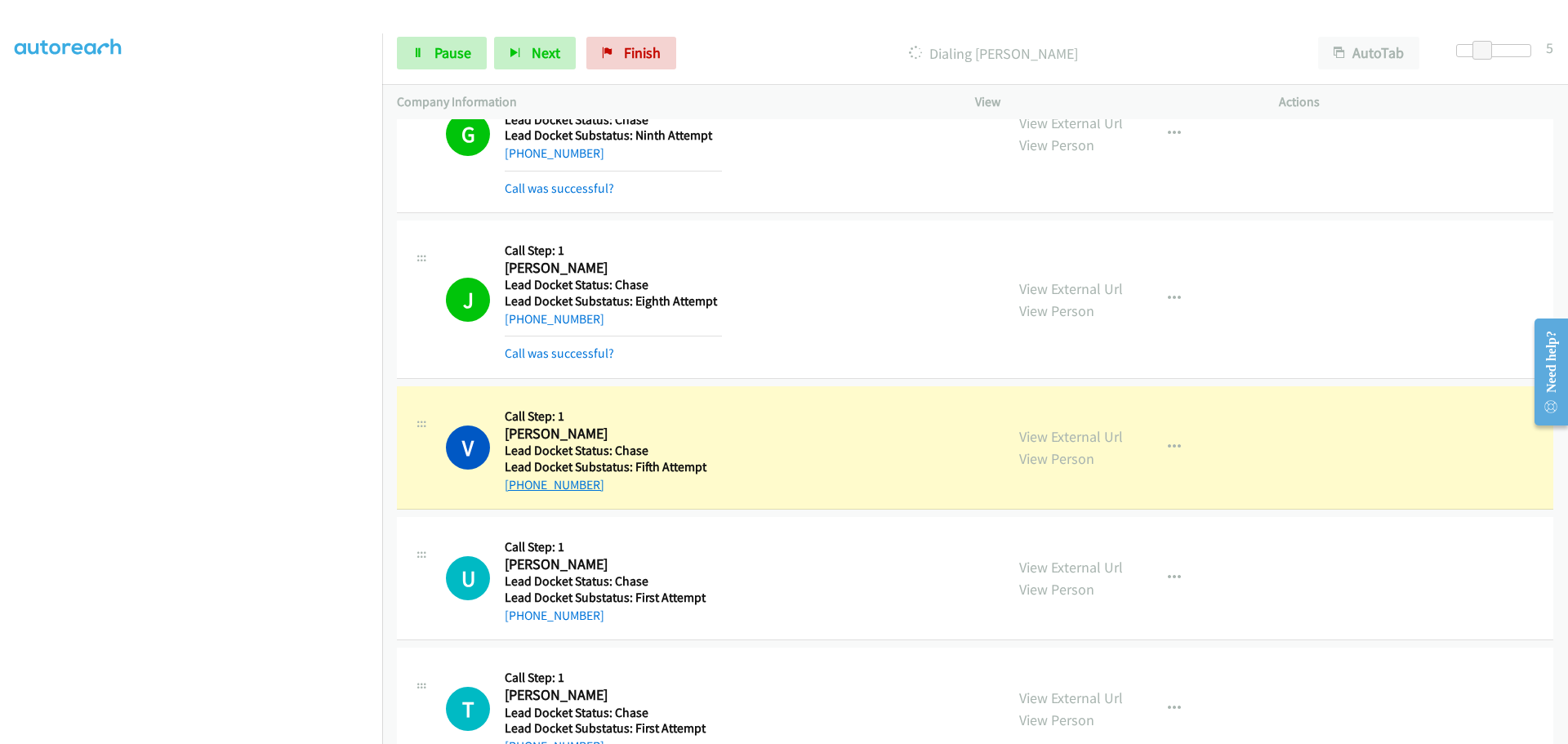
drag, startPoint x: 599, startPoint y: 487, endPoint x: 521, endPoint y: 480, distance: 78.3
click at [521, 480] on div "[PHONE_NUMBER]" at bounding box center [613, 485] width 217 height 20
copy link "[PHONE_NUMBER]"
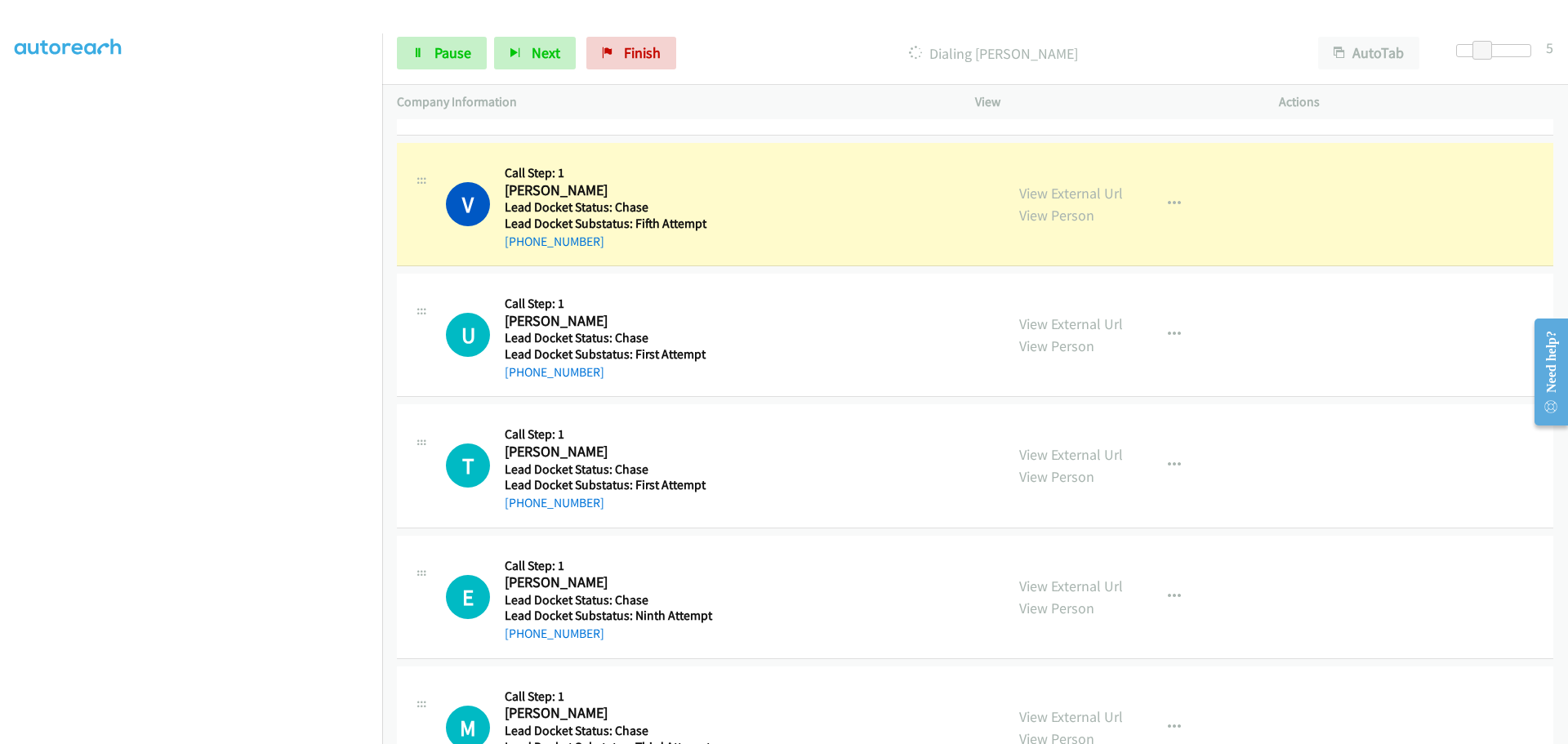
scroll to position [1306, 0]
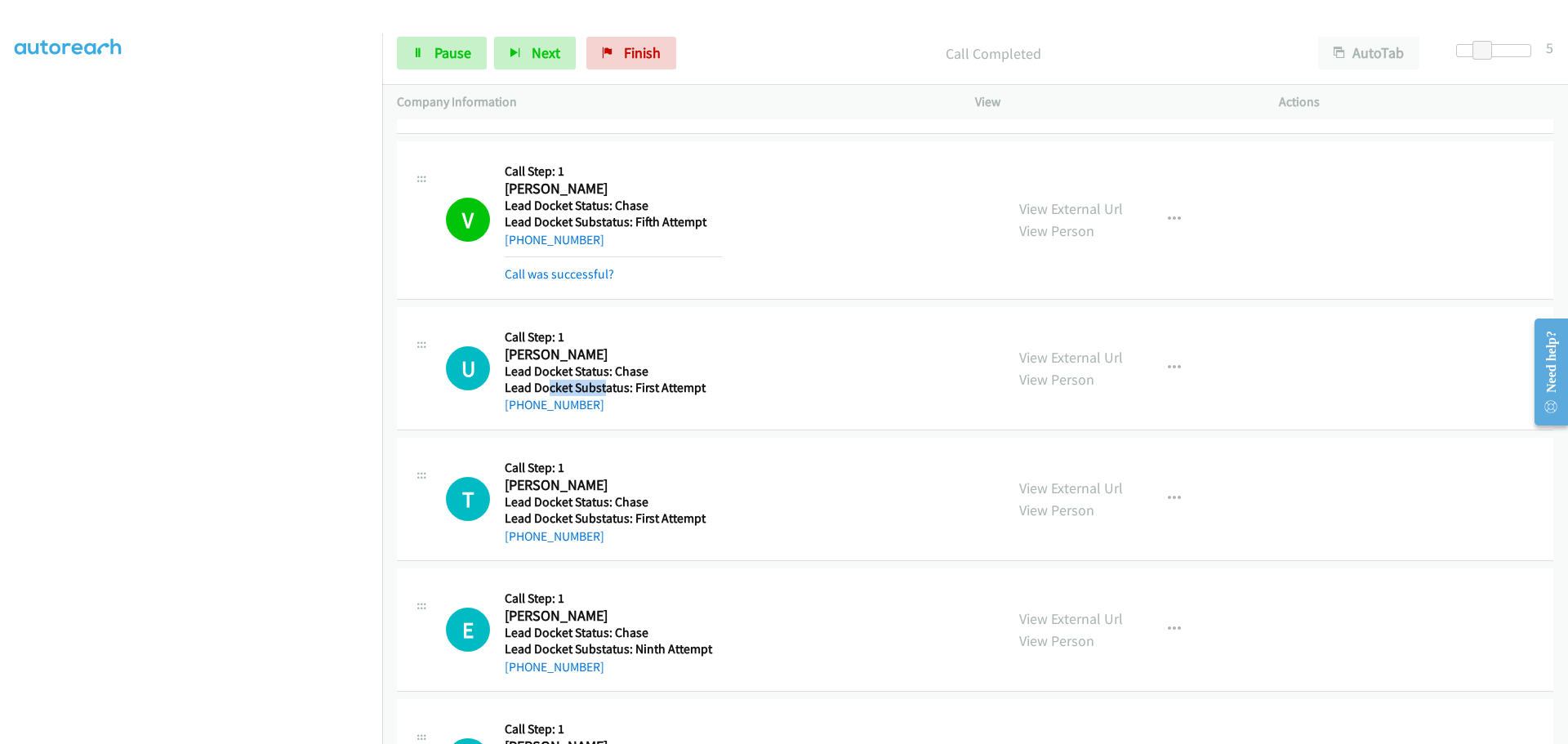
drag, startPoint x: 604, startPoint y: 378, endPoint x: 550, endPoint y: 382, distance: 54.1
click at [550, 382] on h5 "Lead Docket Substatus: First Attempt" at bounding box center [613, 387] width 217 height 16
click at [638, 407] on div "[PHONE_NUMBER]" at bounding box center [613, 405] width 217 height 20
drag, startPoint x: 609, startPoint y: 407, endPoint x: 523, endPoint y: 406, distance: 86.0
click at [523, 406] on div "[PHONE_NUMBER]" at bounding box center [613, 405] width 217 height 20
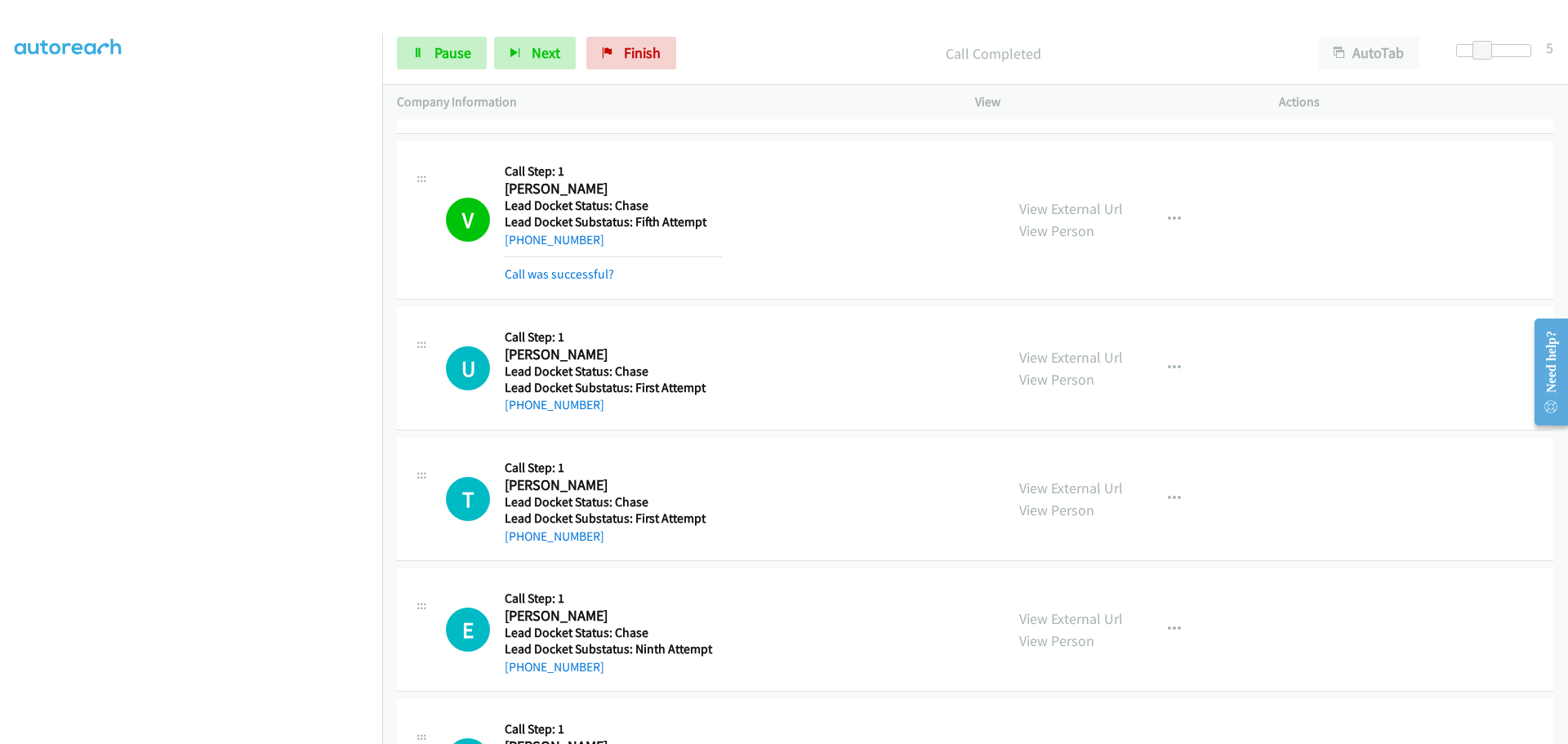
copy link "[PHONE_NUMBER]"
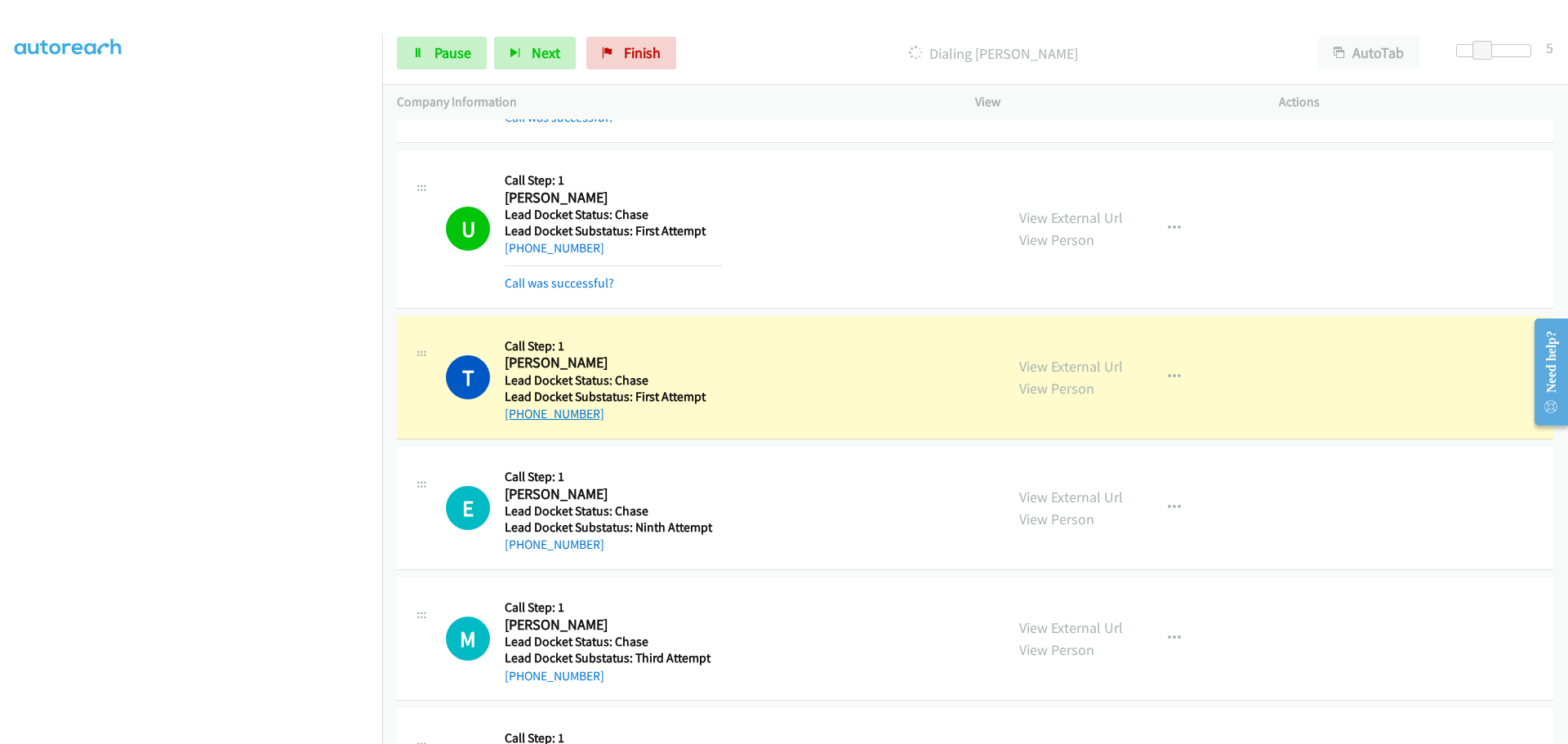
scroll to position [1469, 0]
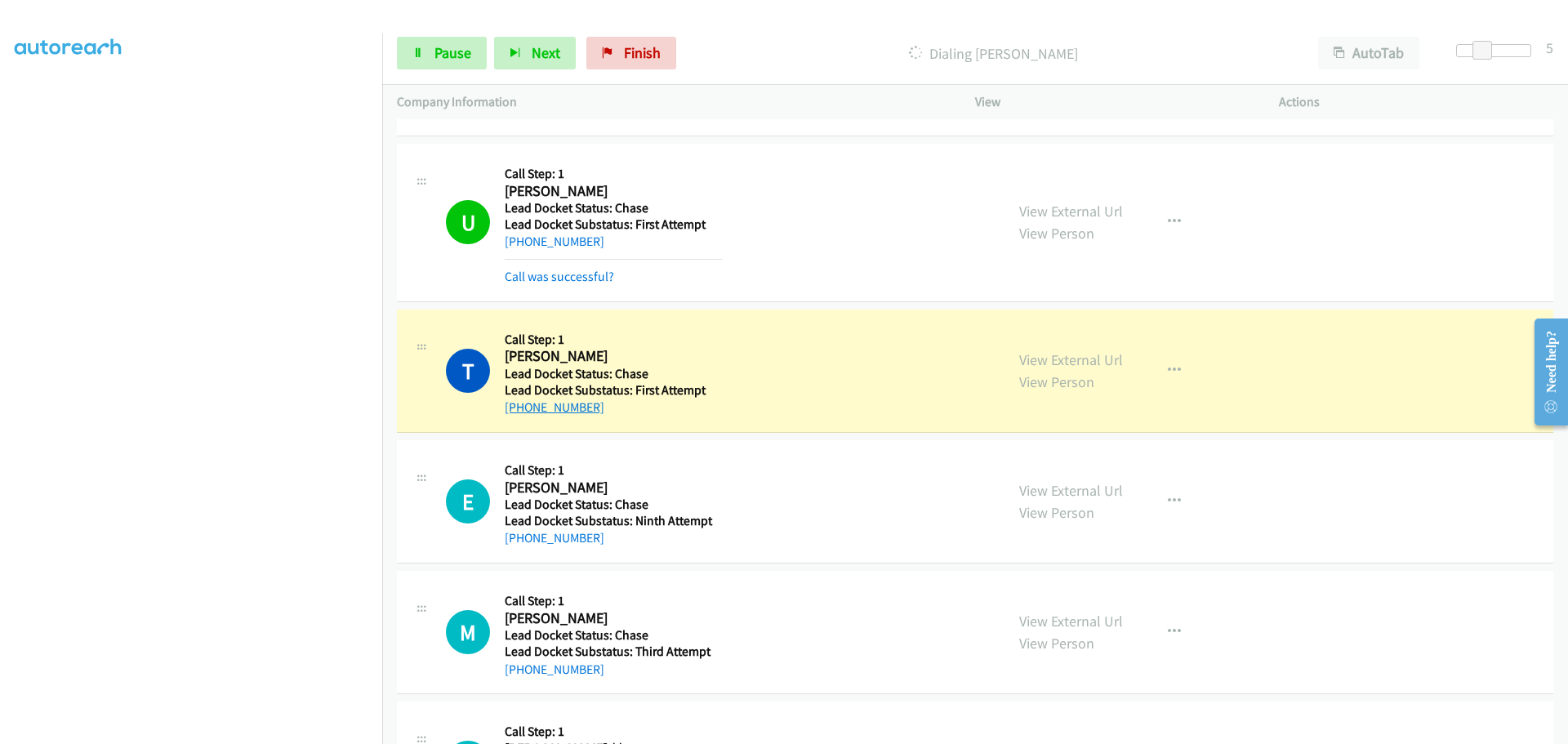
drag, startPoint x: 600, startPoint y: 407, endPoint x: 521, endPoint y: 400, distance: 79.3
click at [521, 400] on div "[PHONE_NUMBER]" at bounding box center [613, 407] width 217 height 20
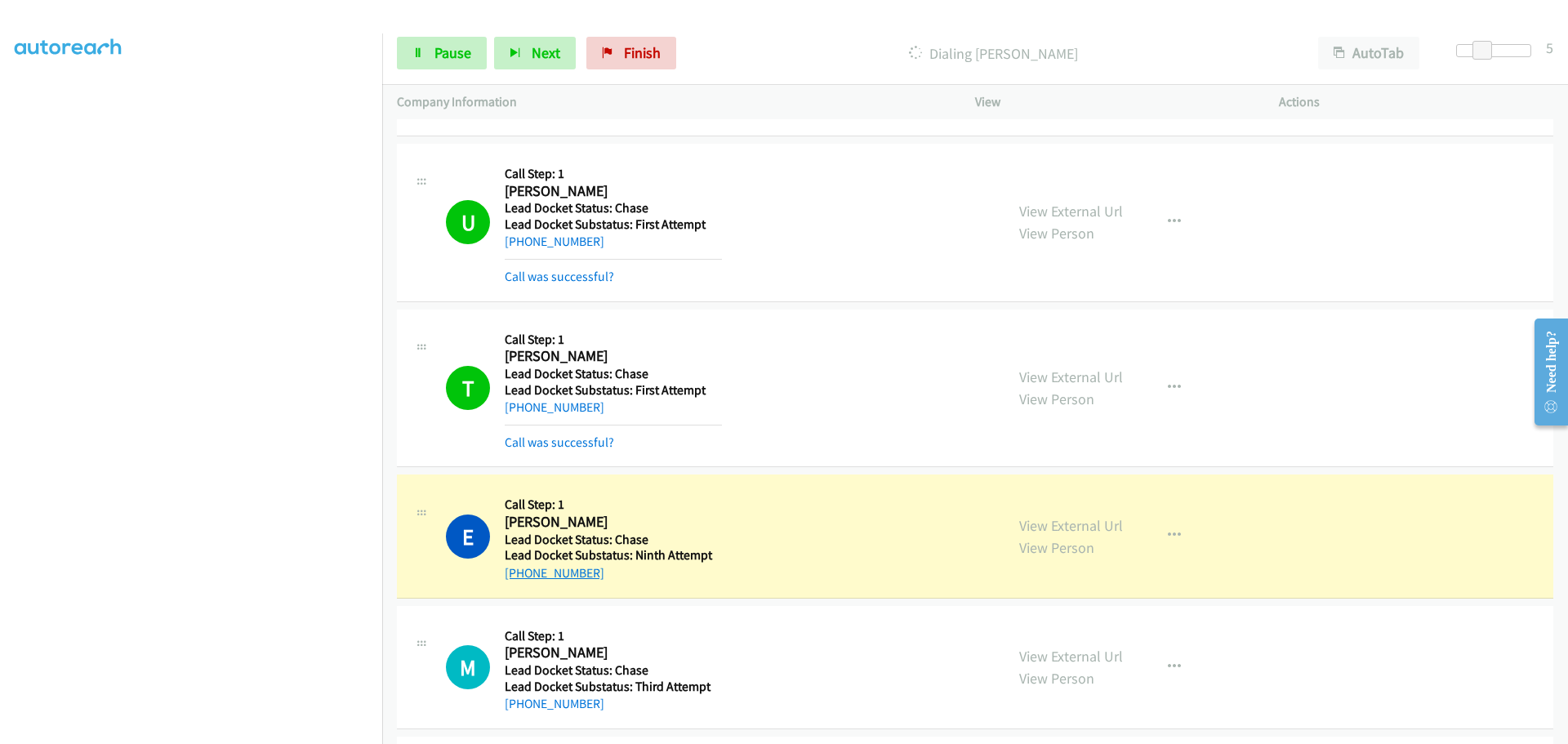
drag, startPoint x: 611, startPoint y: 571, endPoint x: 519, endPoint y: 567, distance: 92.1
click at [519, 567] on div "[PHONE_NUMBER]" at bounding box center [613, 573] width 217 height 20
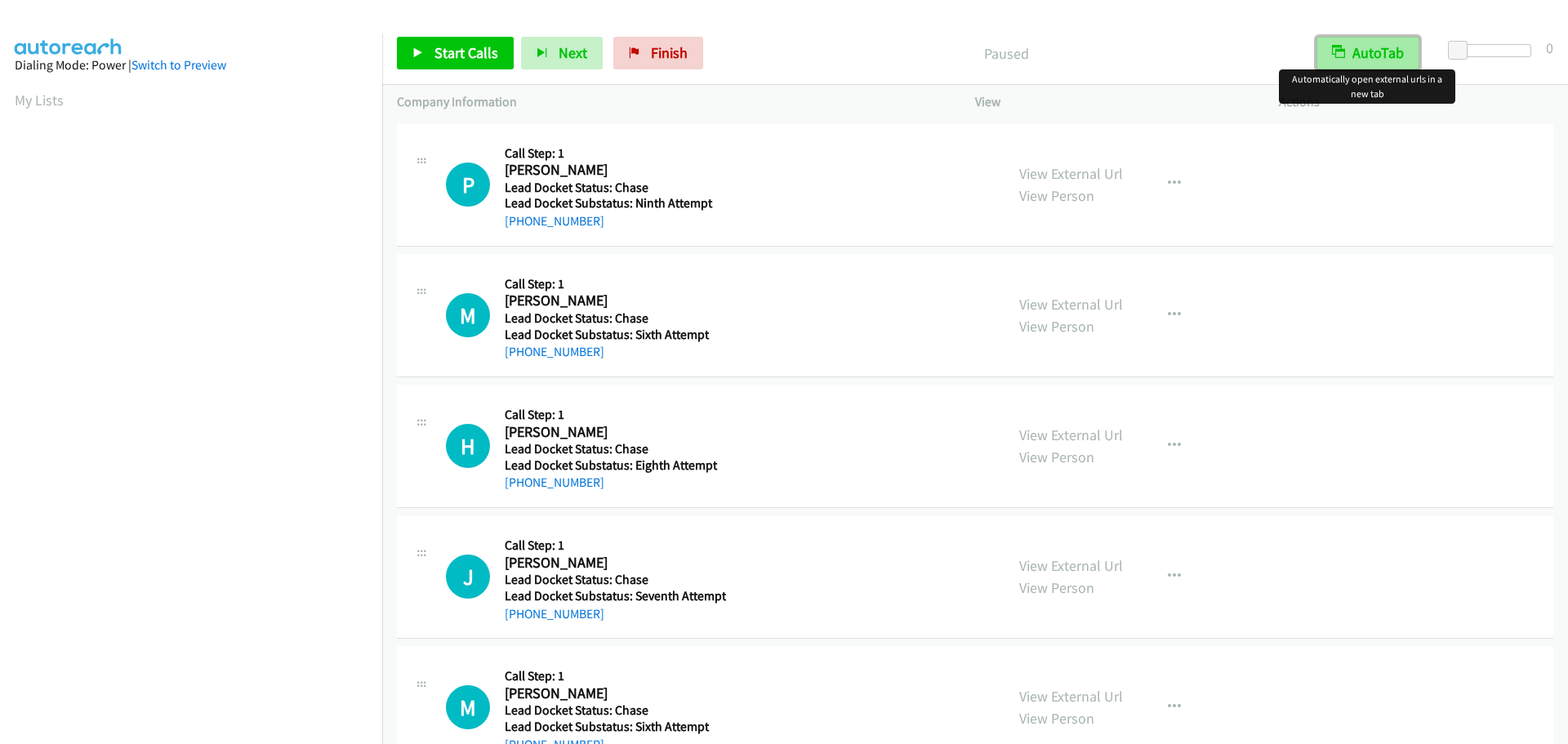
click at [1383, 50] on button "AutoTab" at bounding box center [1368, 53] width 103 height 32
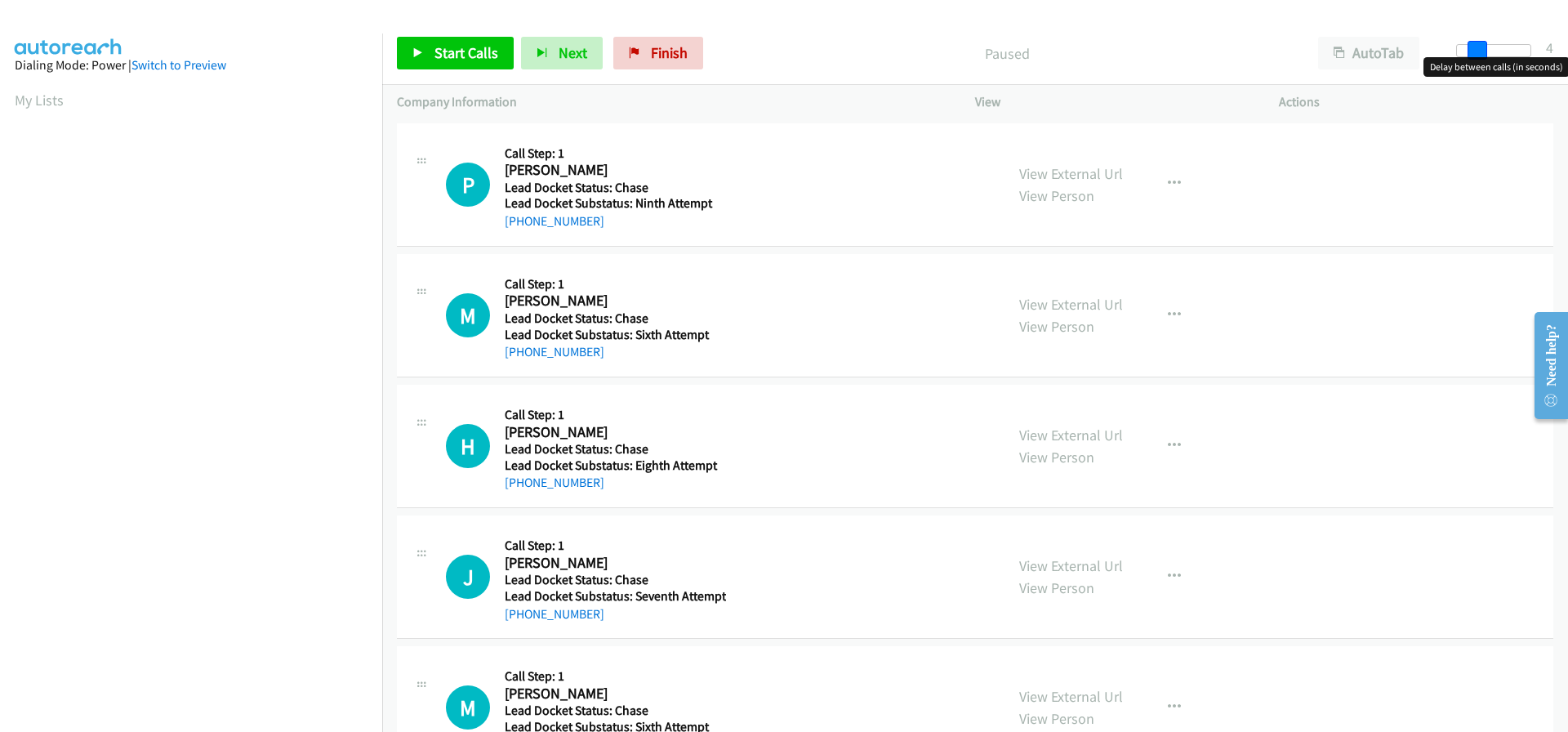
drag, startPoint x: 1458, startPoint y: 48, endPoint x: 1475, endPoint y: 52, distance: 17.5
click at [1475, 52] on span at bounding box center [1477, 50] width 20 height 20
click at [1478, 53] on span at bounding box center [1482, 50] width 20 height 20
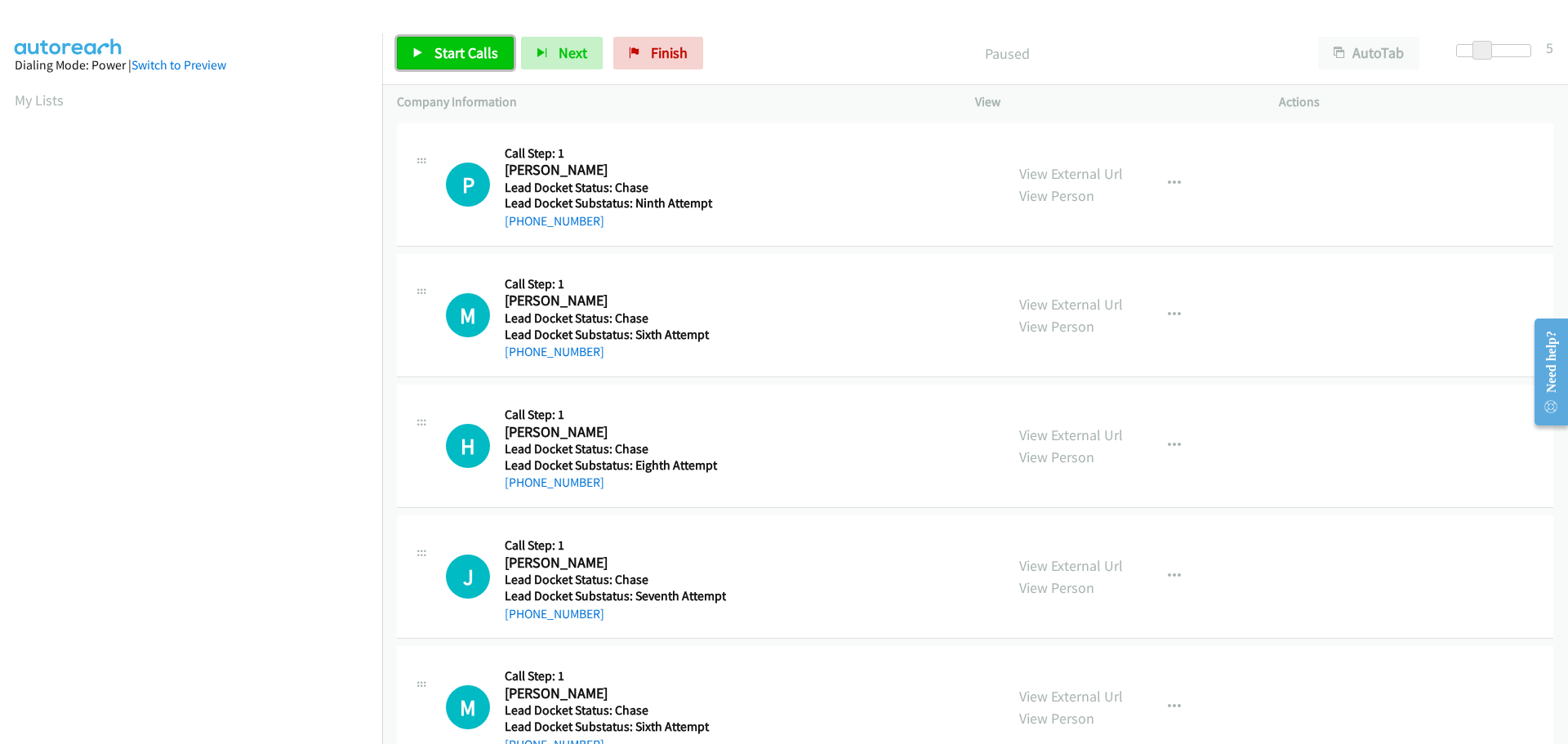
click at [477, 58] on span "Start Calls" at bounding box center [466, 53] width 64 height 19
drag, startPoint x: 596, startPoint y: 223, endPoint x: 518, endPoint y: 223, distance: 78.0
click at [518, 223] on div "[PHONE_NUMBER]" at bounding box center [613, 221] width 217 height 20
copy link "812-557-0549"
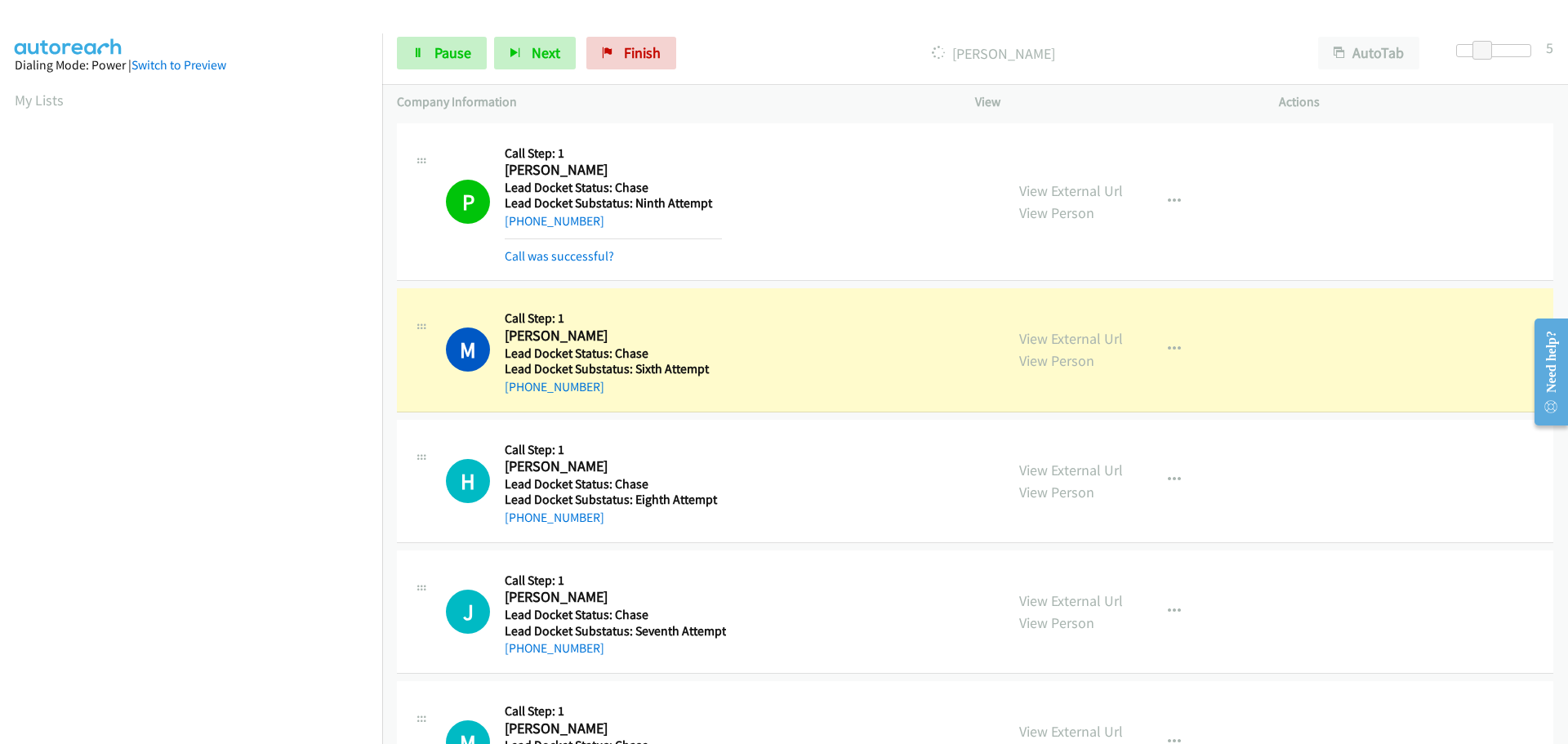
scroll to position [172, 0]
drag, startPoint x: 606, startPoint y: 387, endPoint x: 519, endPoint y: 385, distance: 87.0
click at [519, 385] on div "[PHONE_NUMBER]" at bounding box center [613, 387] width 217 height 20
copy link "703-303-3849"
drag, startPoint x: 610, startPoint y: 532, endPoint x: 518, endPoint y: 528, distance: 92.1
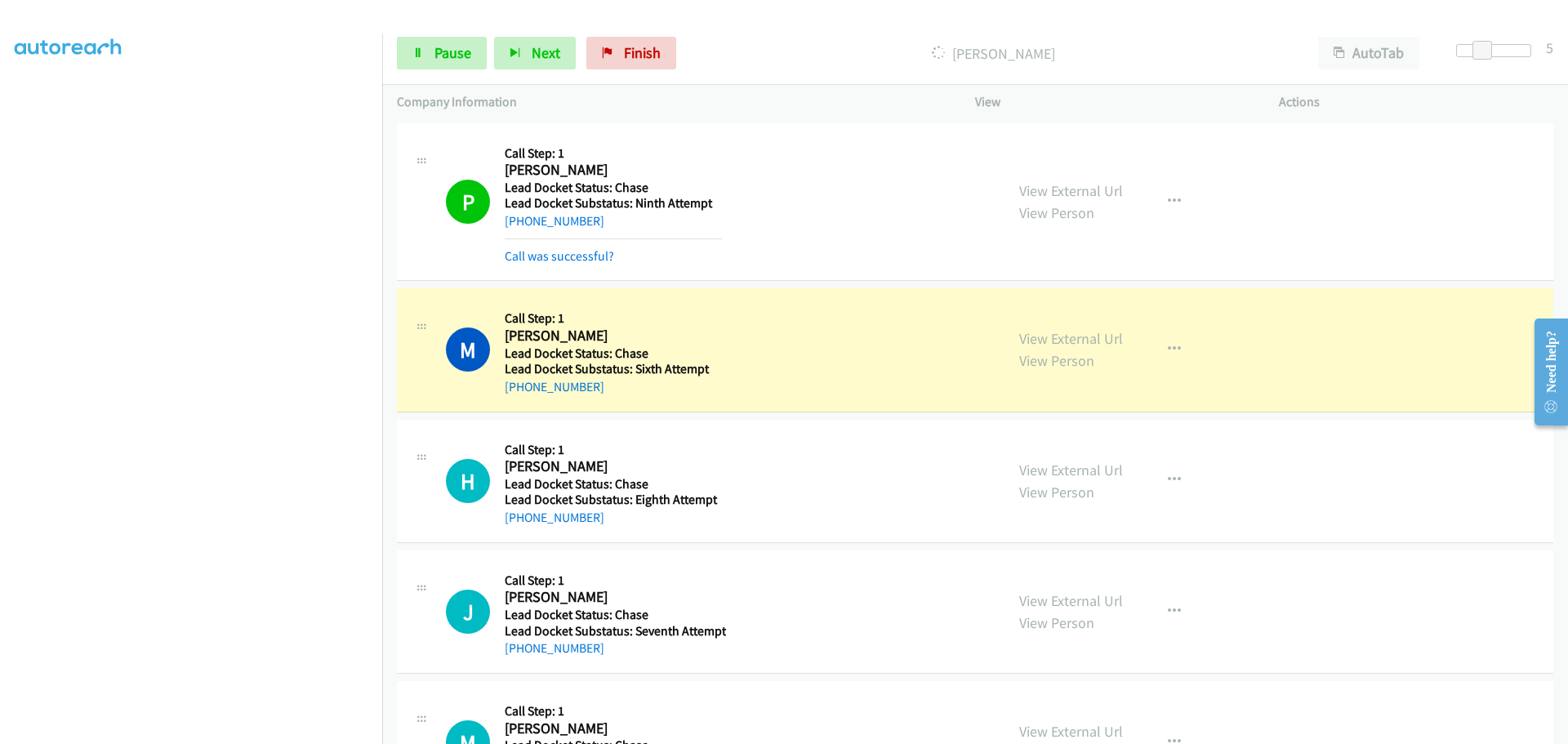
click at [518, 528] on div "H Callback Scheduled Call Step: 1 Herbert Ferguson America/Denver Lead Docket S…" at bounding box center [975, 481] width 1156 height 124
copy link "406-253-6872"
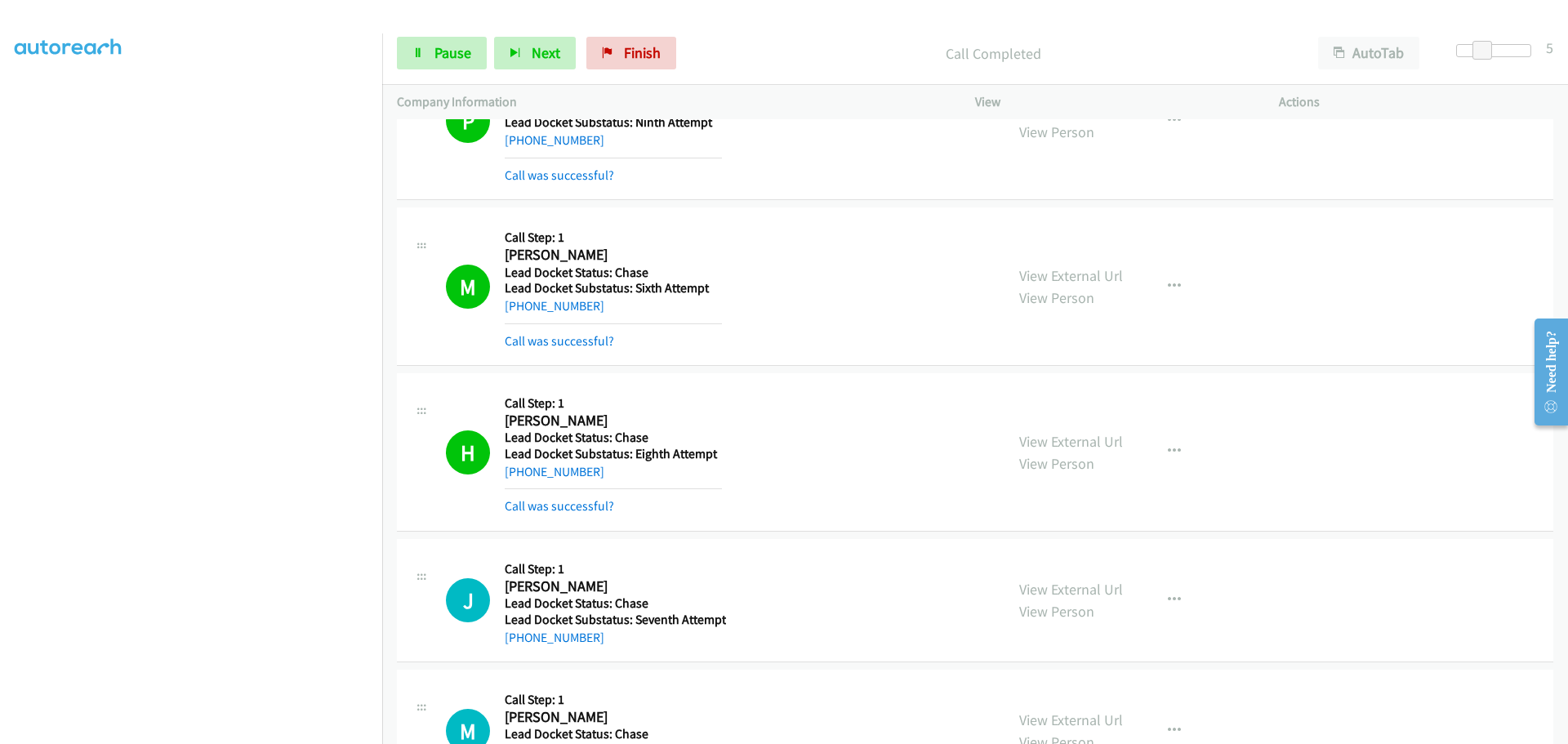
scroll to position [326, 0]
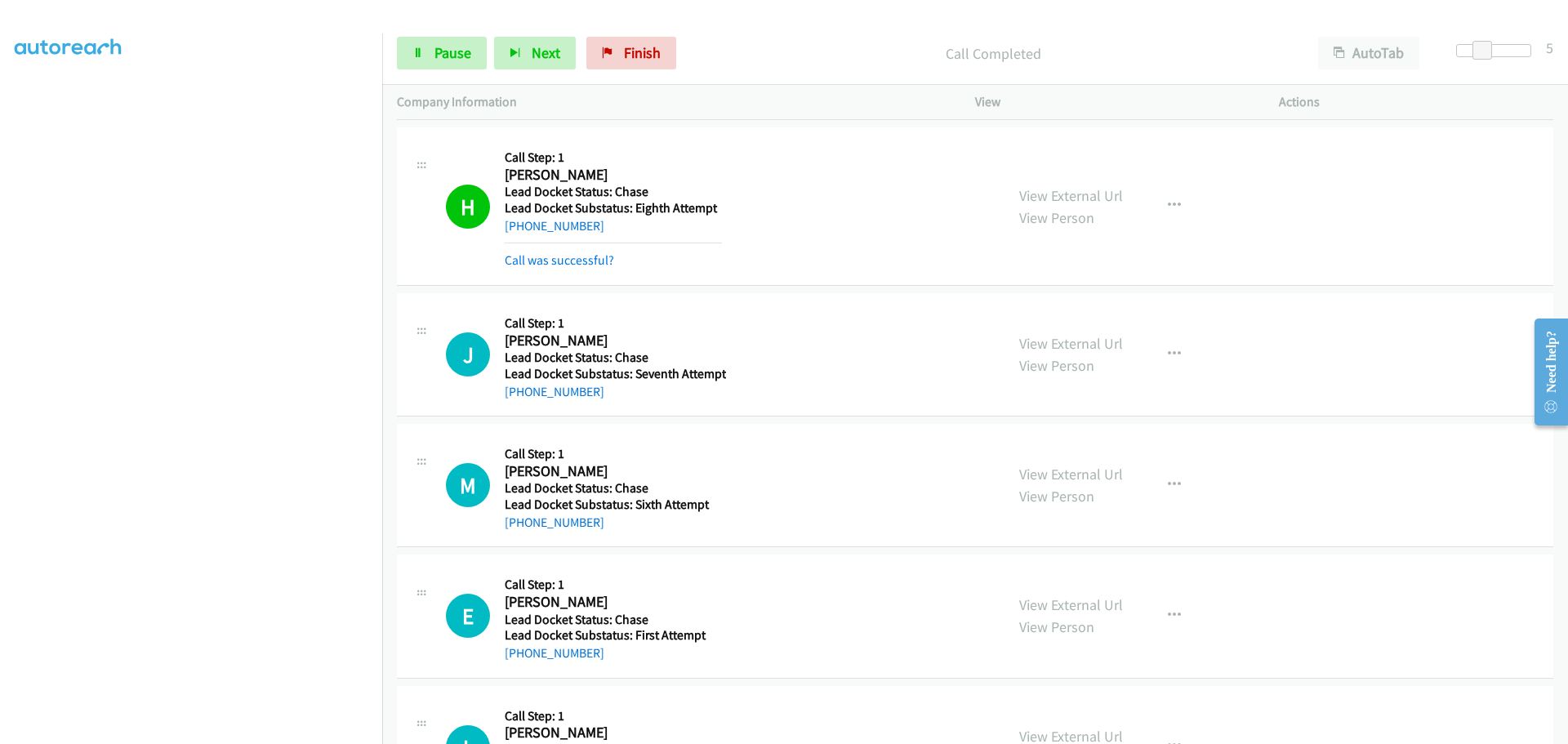
drag, startPoint x: 604, startPoint y: 395, endPoint x: 521, endPoint y: 401, distance: 83.2
click at [521, 401] on div "J Callback Scheduled Call Step: 1 Jerry Simpson America/New_York Lead Docket St…" at bounding box center [975, 355] width 1156 height 124
copy link "202-286-9503"
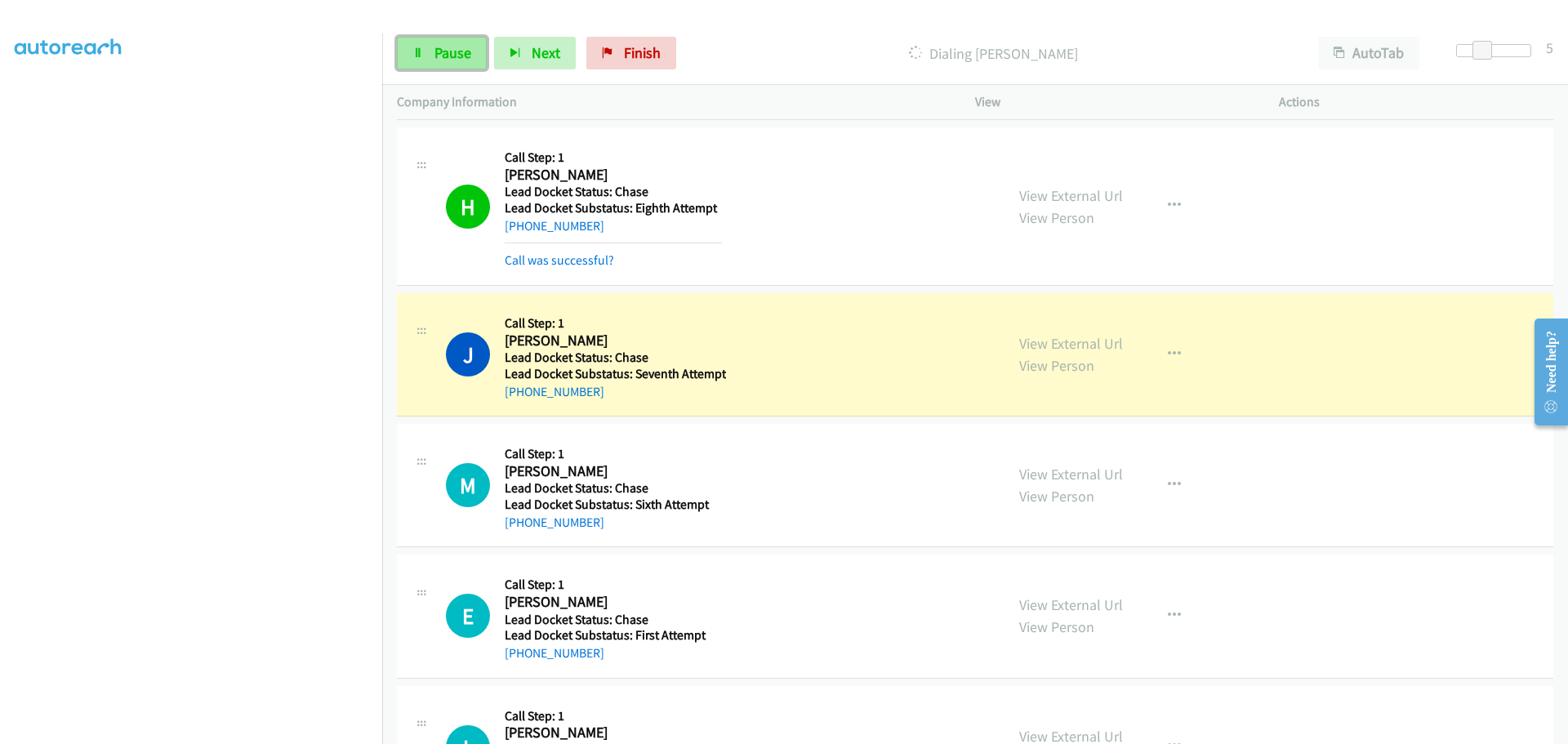
drag, startPoint x: 473, startPoint y: 54, endPoint x: 475, endPoint y: 44, distance: 10.2
click at [473, 54] on link "Pause" at bounding box center [442, 53] width 90 height 32
